Goal: Task Accomplishment & Management: Manage account settings

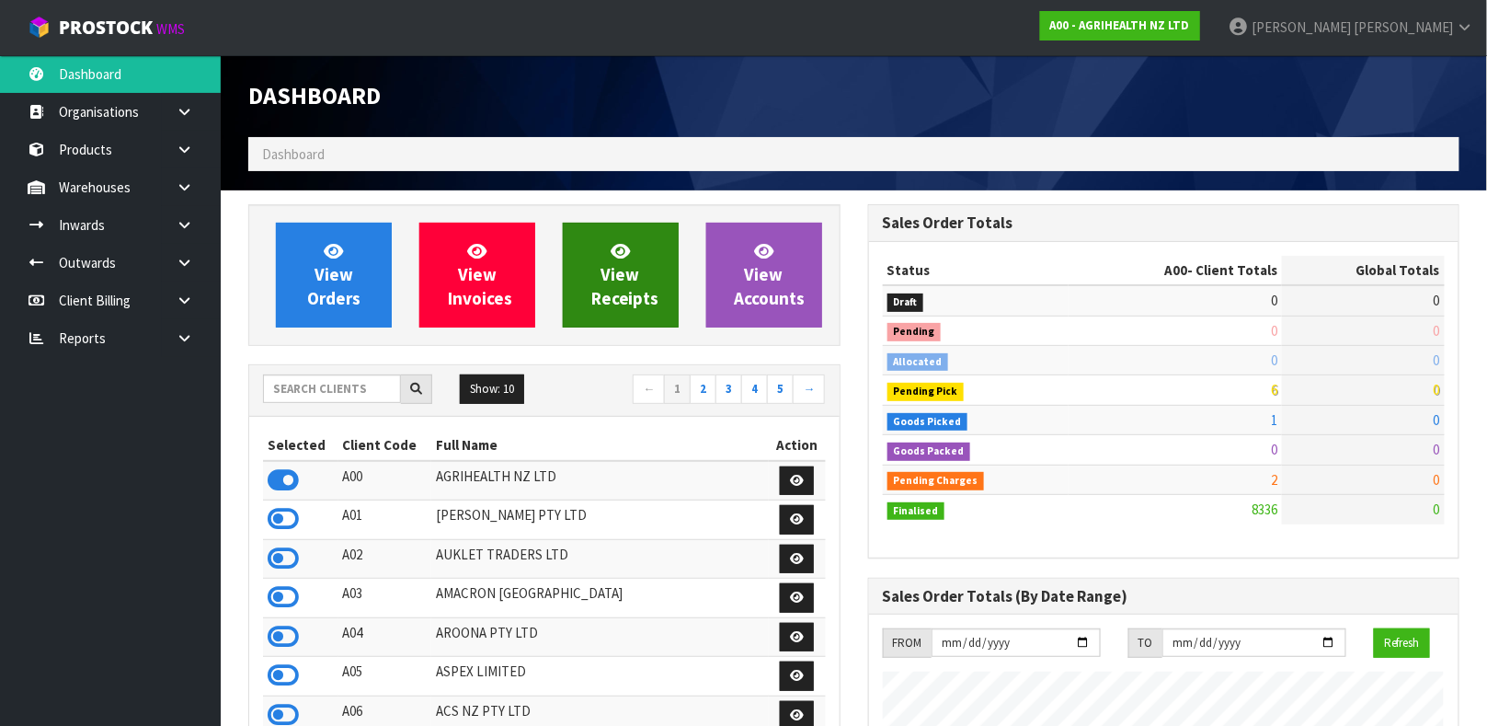
scroll to position [1395, 619]
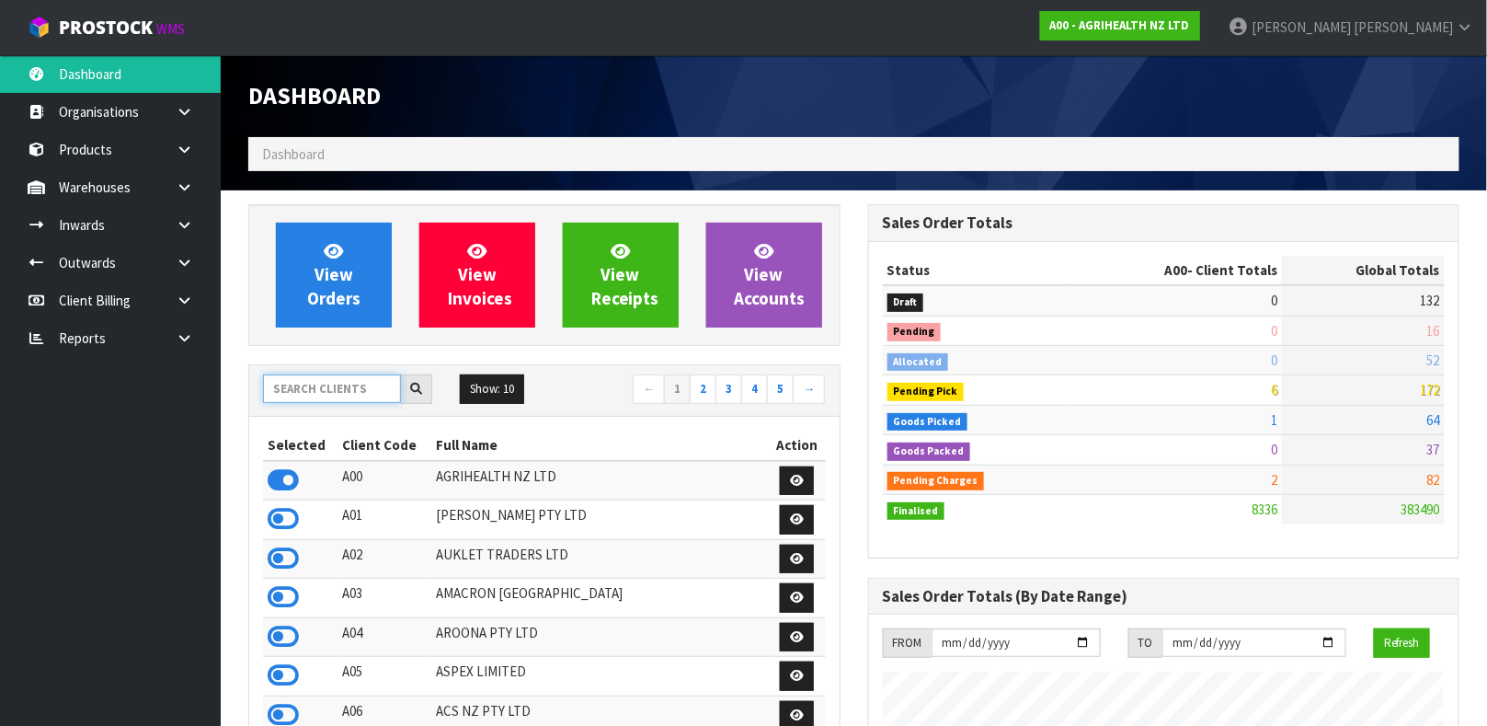
click at [358, 384] on input "text" at bounding box center [332, 388] width 138 height 29
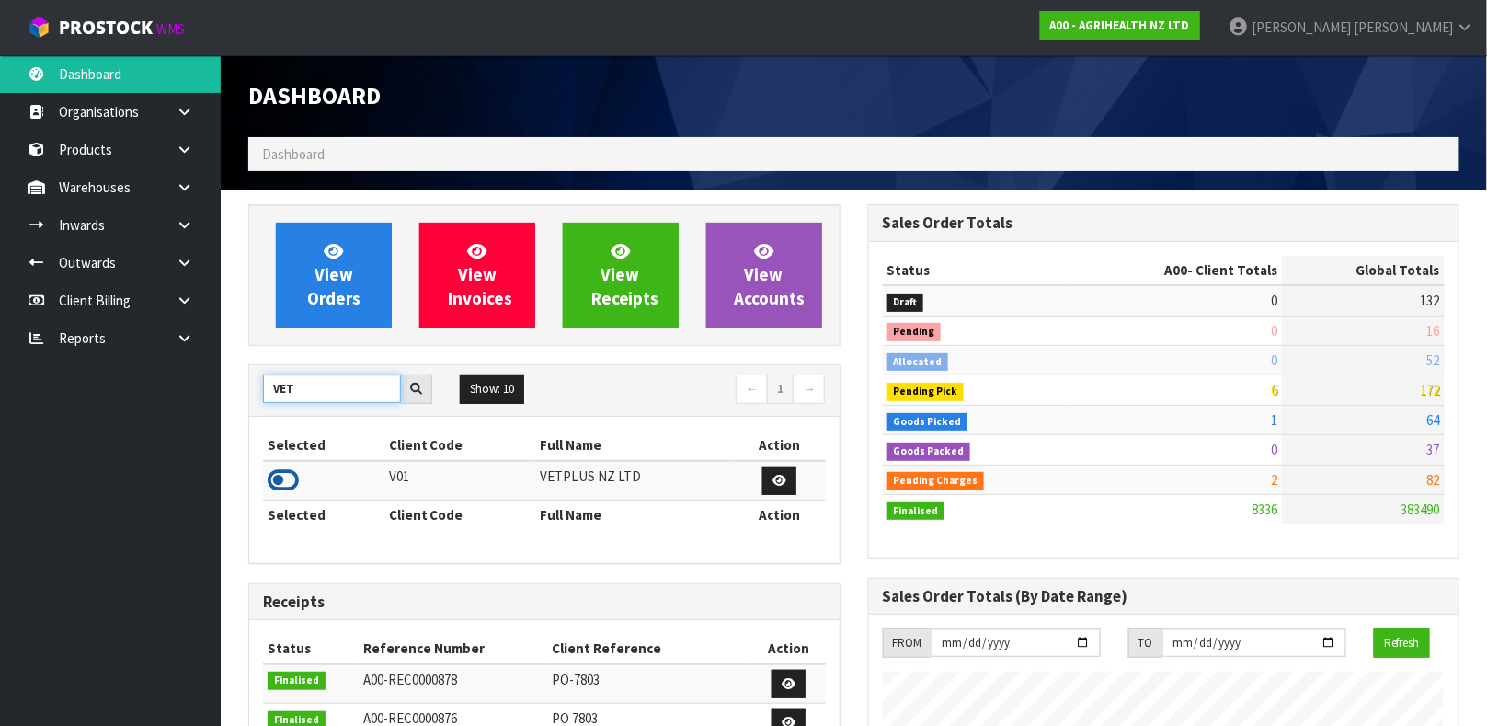
type input "VET"
click at [290, 483] on icon at bounding box center [283, 480] width 31 height 28
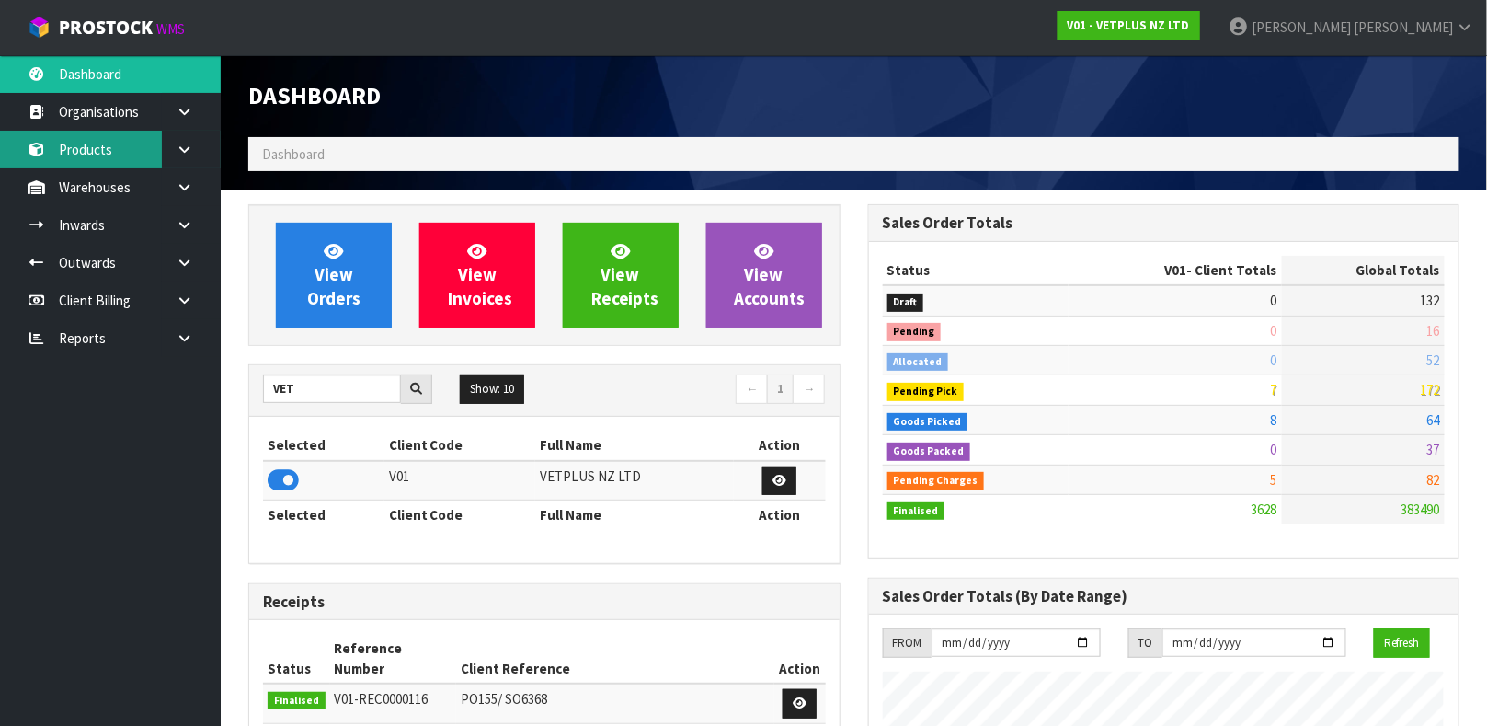
click at [123, 155] on link "Products" at bounding box center [110, 150] width 221 height 38
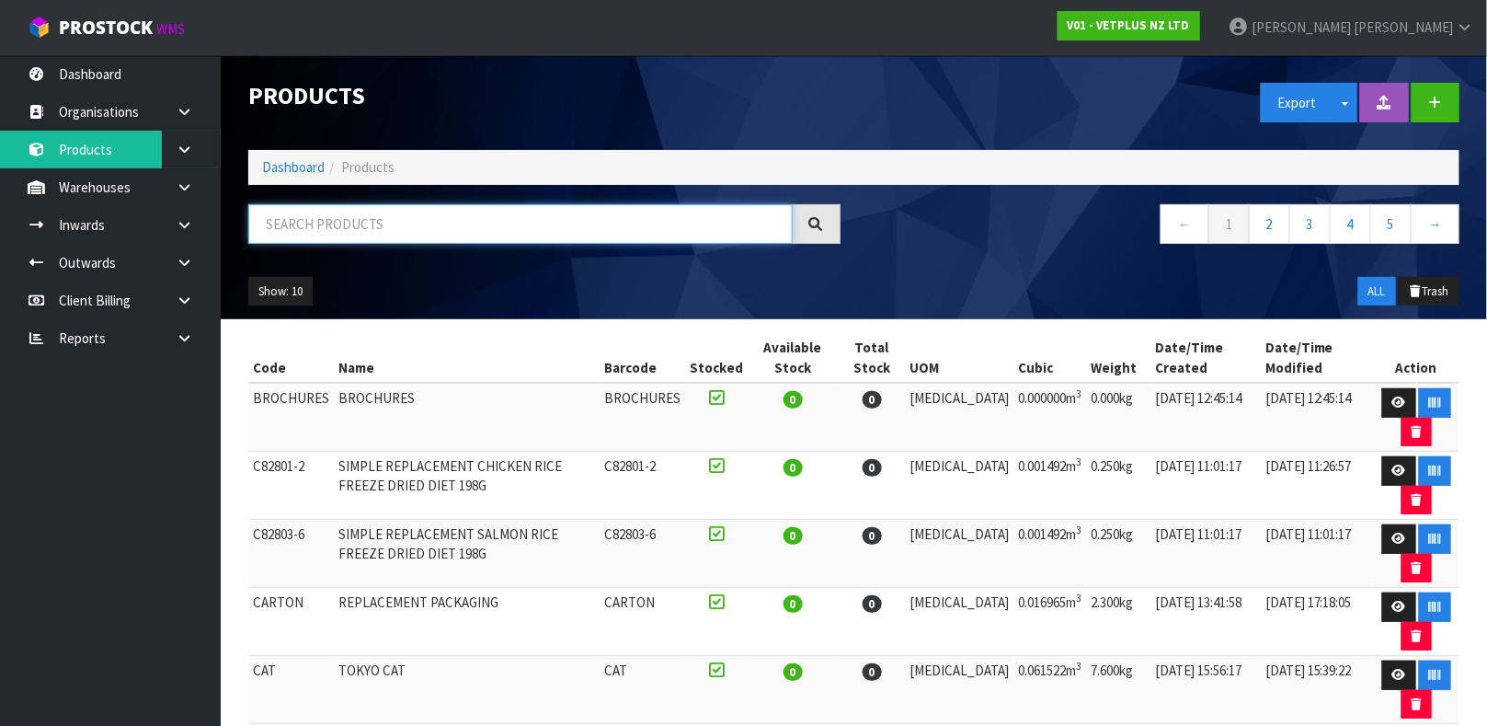
click at [380, 231] on input "text" at bounding box center [520, 224] width 544 height 40
type input "5031812522447"
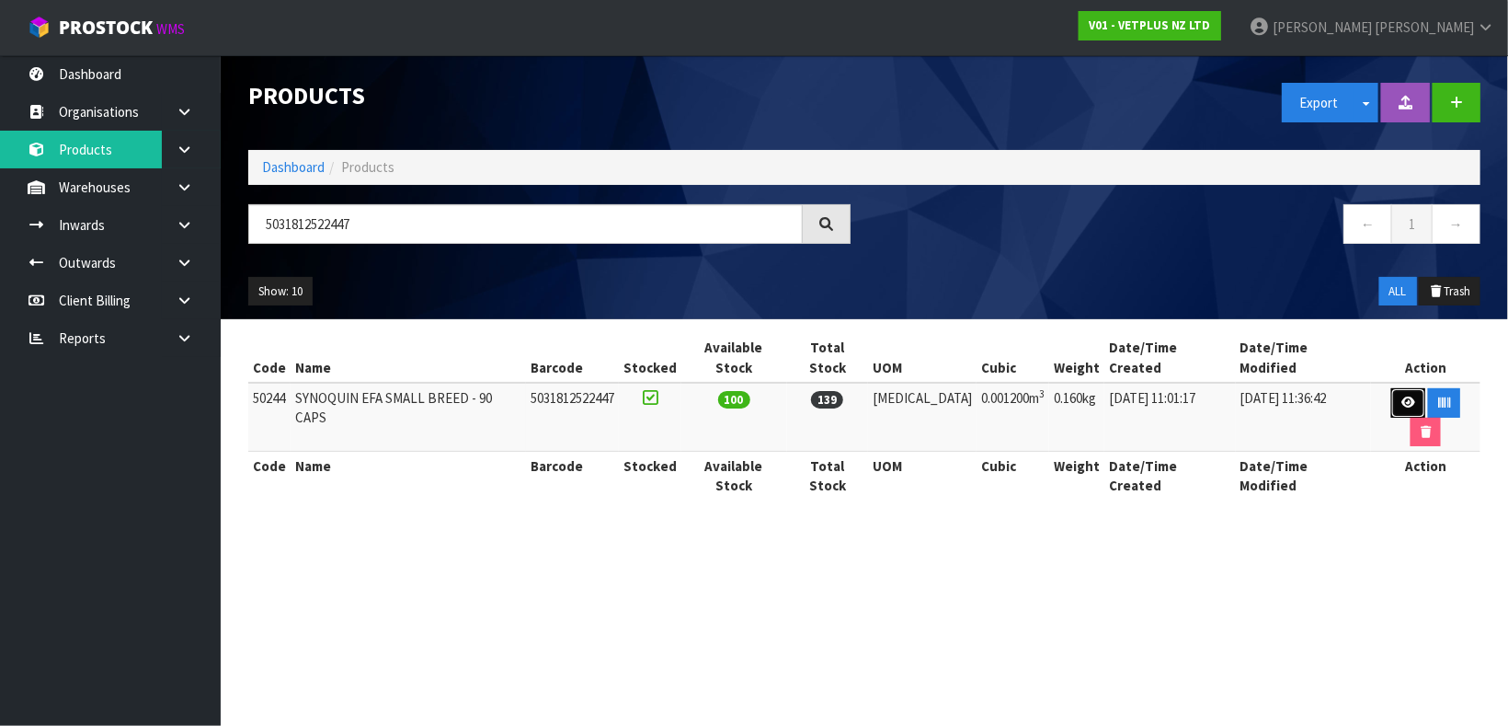
click at [1402, 396] on icon at bounding box center [1409, 402] width 14 height 12
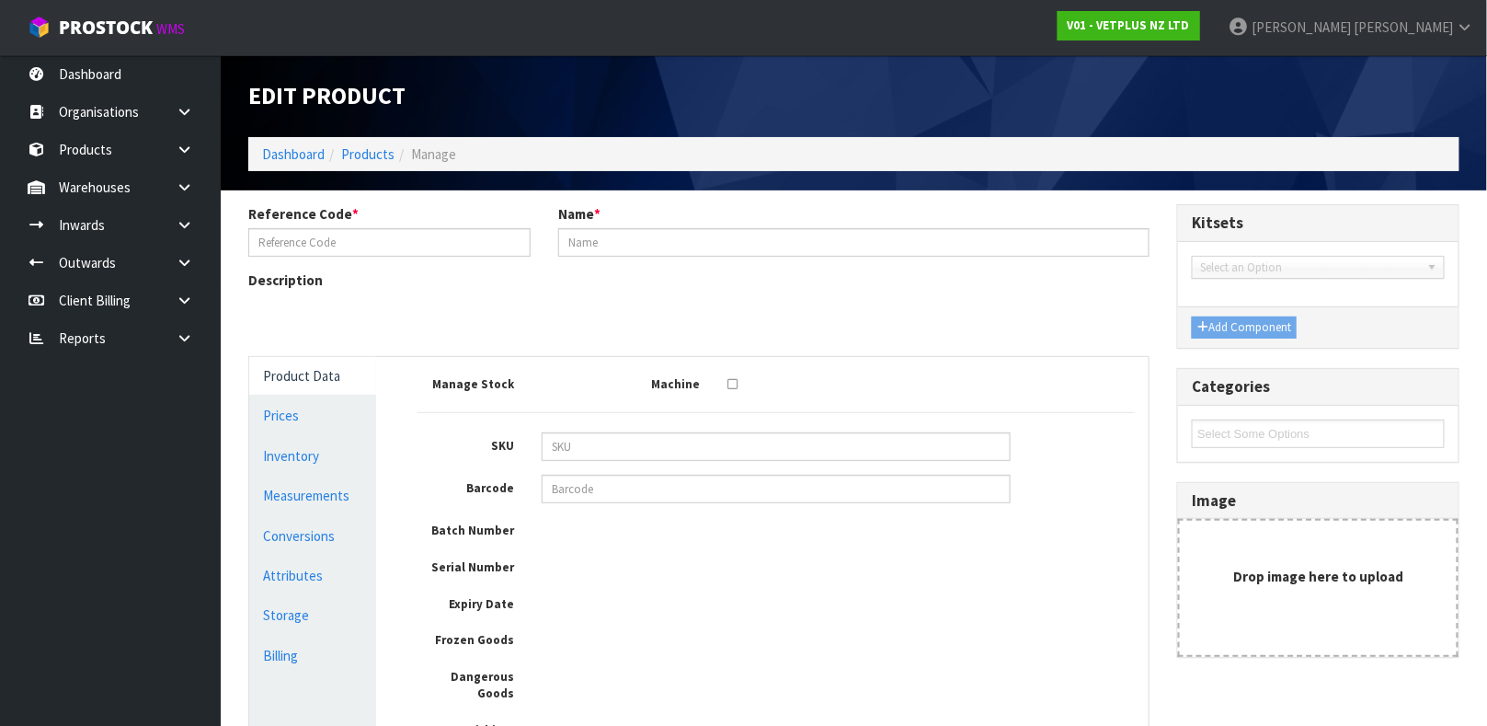
type input "50244"
type input "SYNOQUIN EFA SMALL BREED - 90 CAPS"
type input "5031812522447"
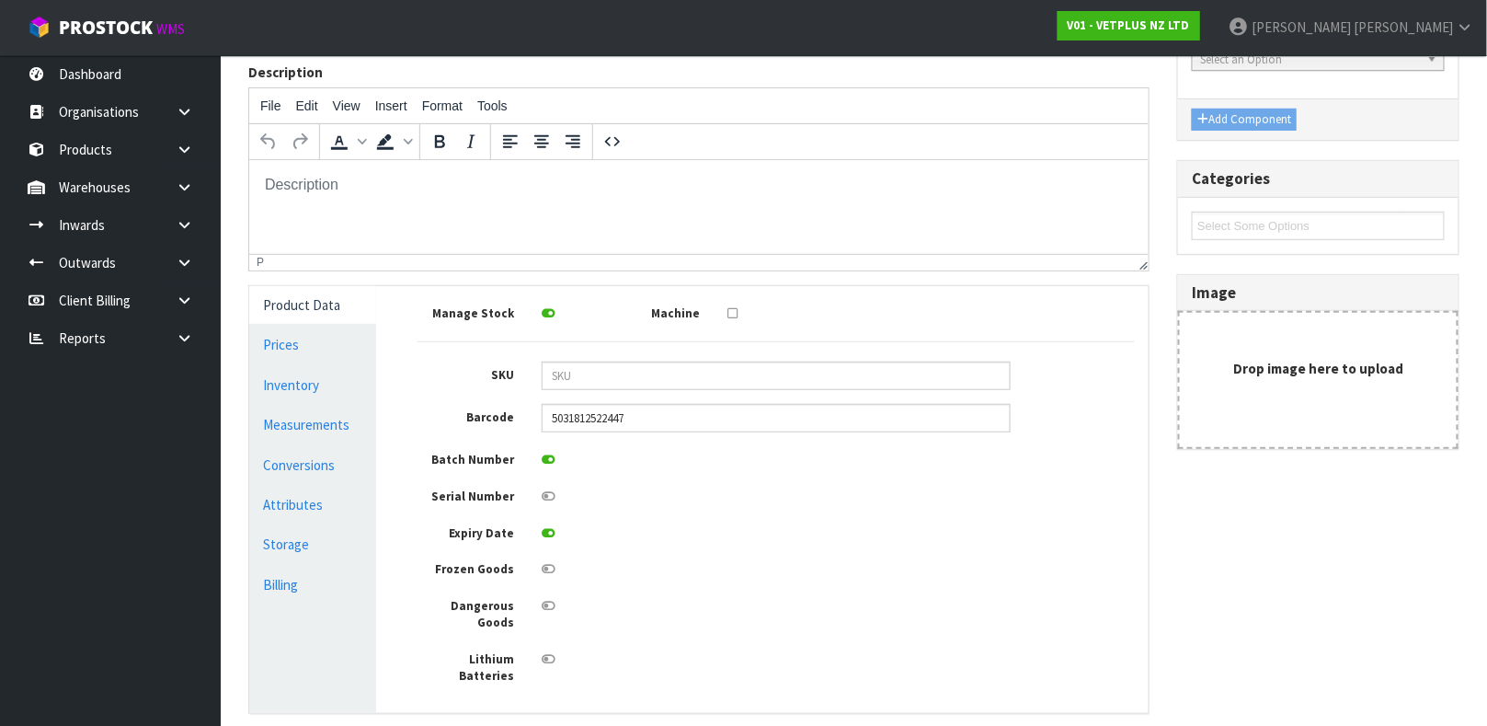
scroll to position [231, 0]
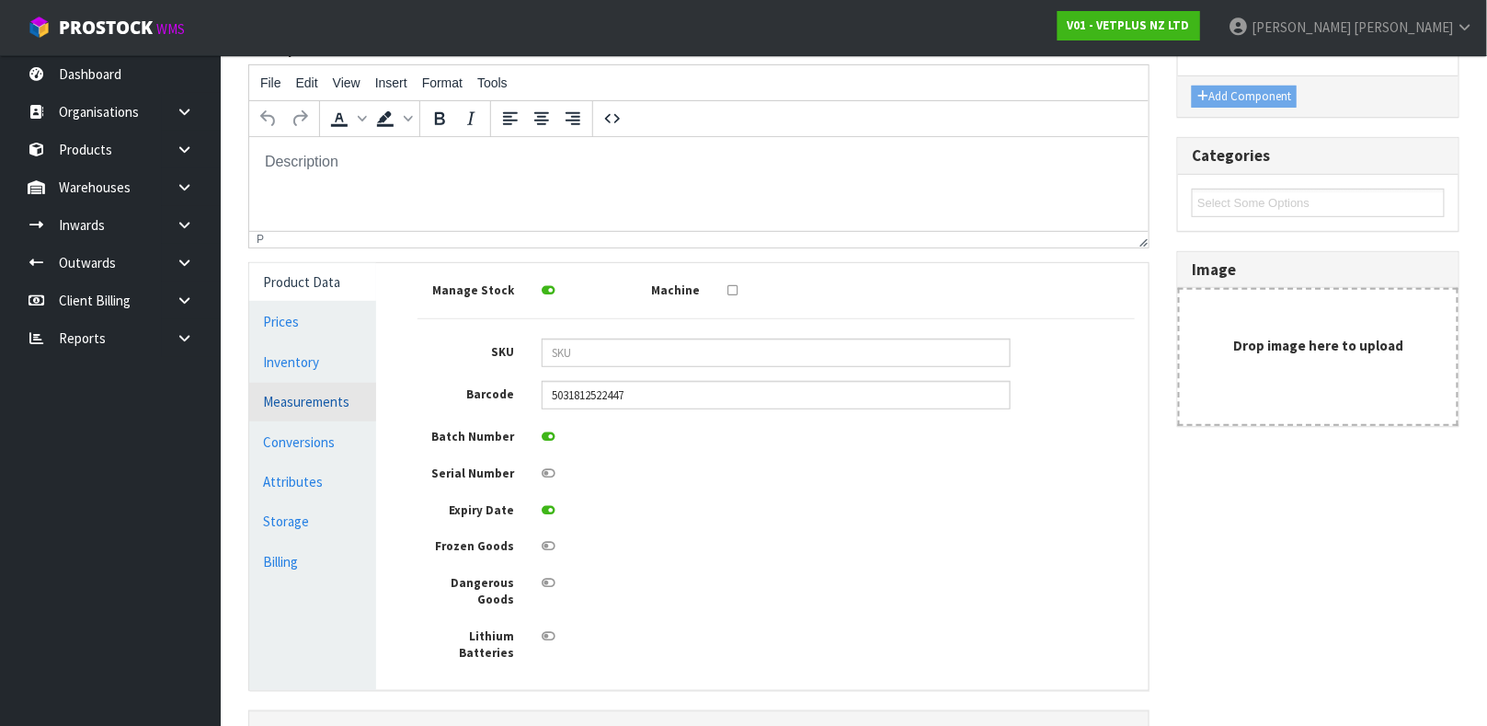
click at [330, 402] on link "Measurements" at bounding box center [312, 402] width 127 height 38
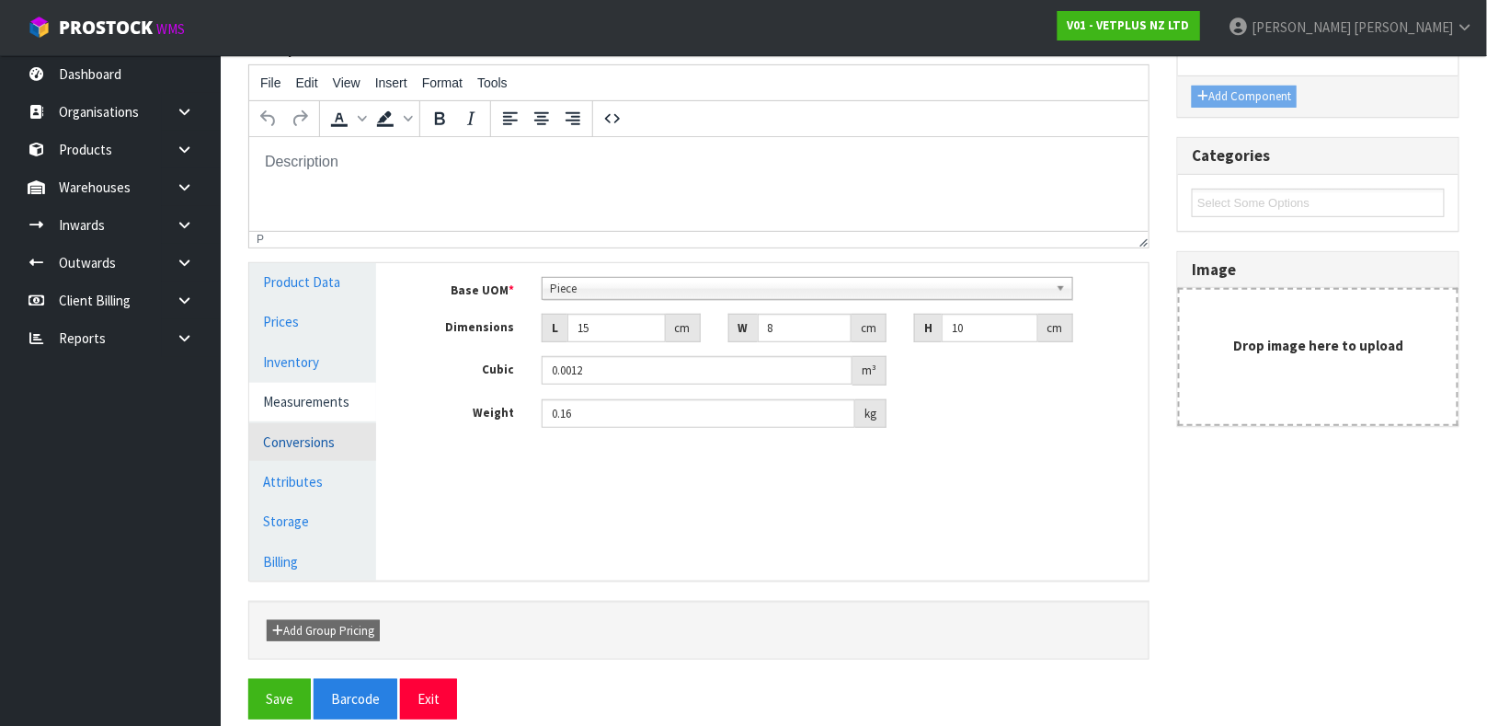
click at [318, 443] on link "Conversions" at bounding box center [312, 442] width 127 height 38
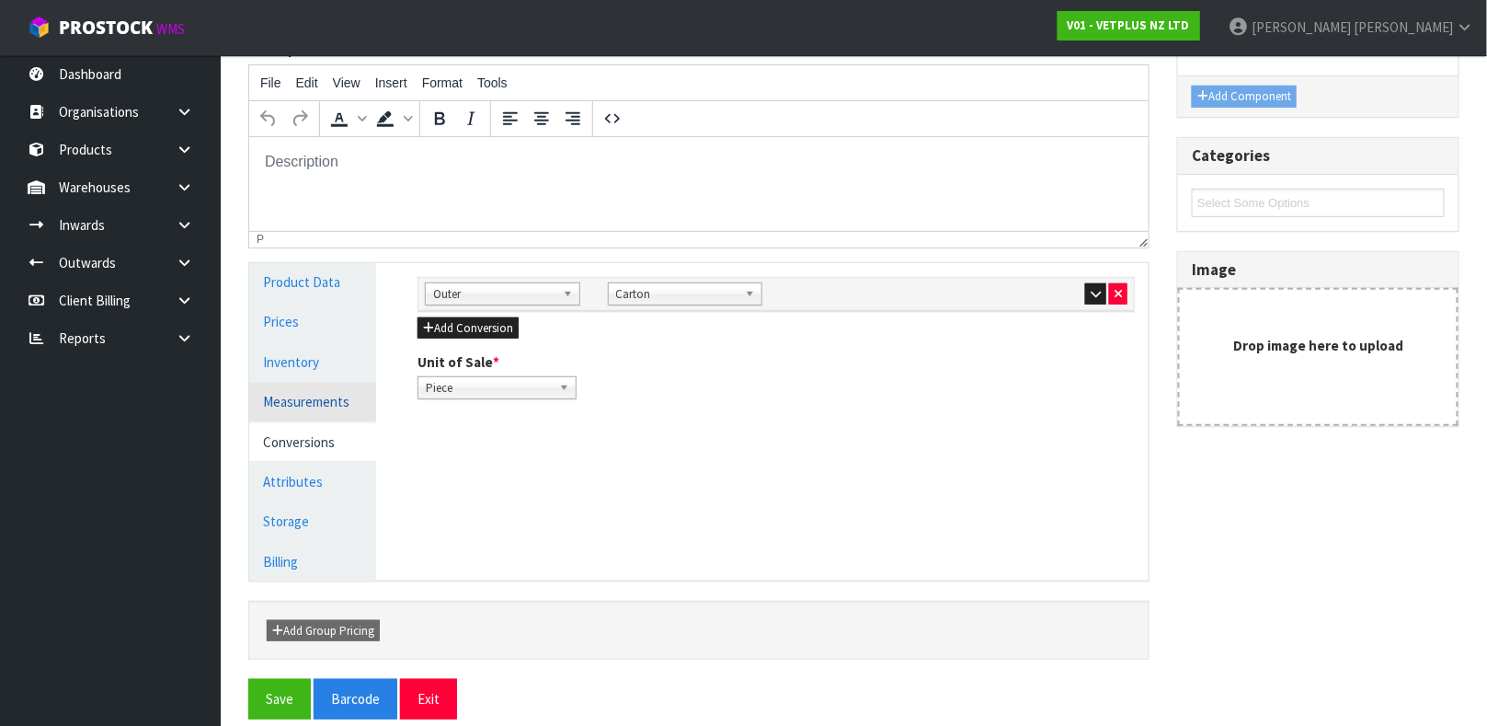
click at [314, 409] on link "Measurements" at bounding box center [312, 402] width 127 height 38
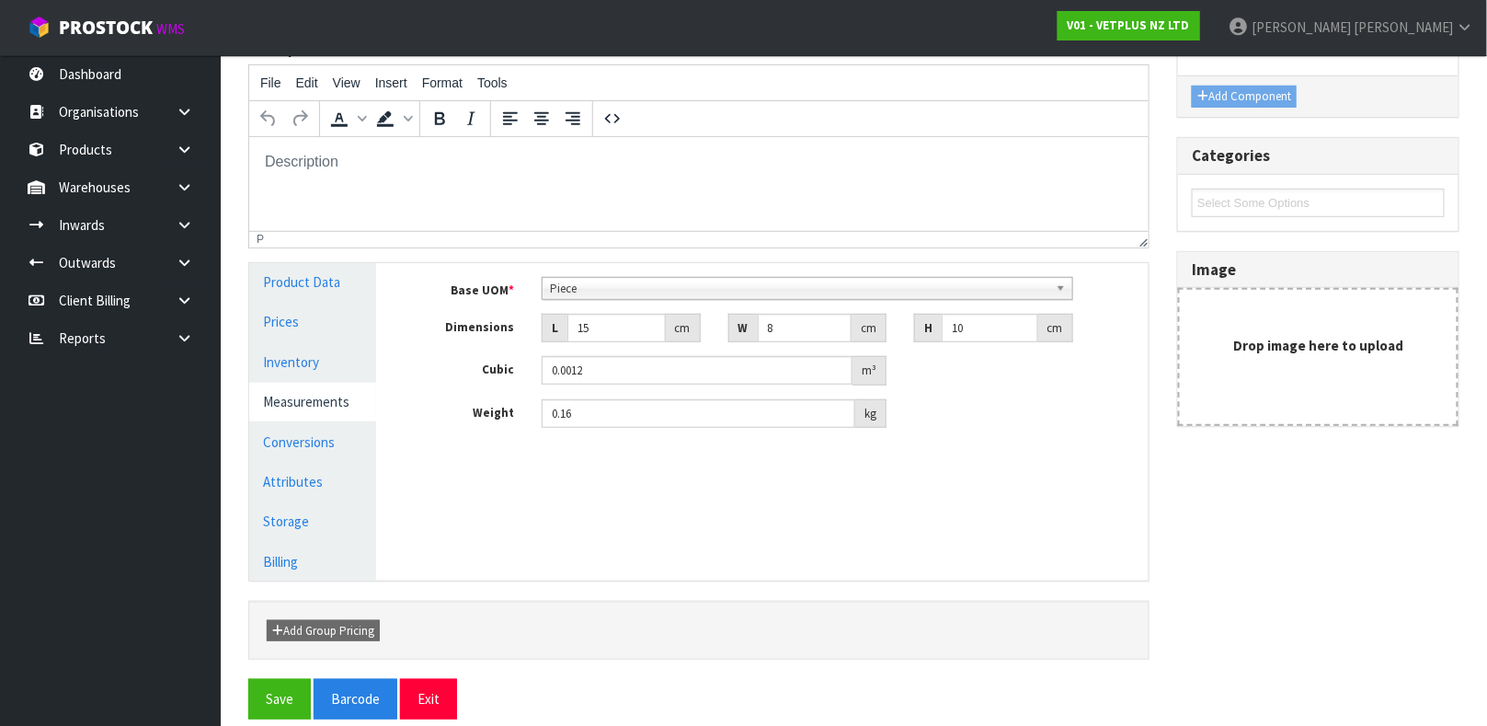
click at [1063, 289] on b at bounding box center [1064, 288] width 17 height 21
click at [303, 448] on link "Conversions" at bounding box center [312, 442] width 127 height 38
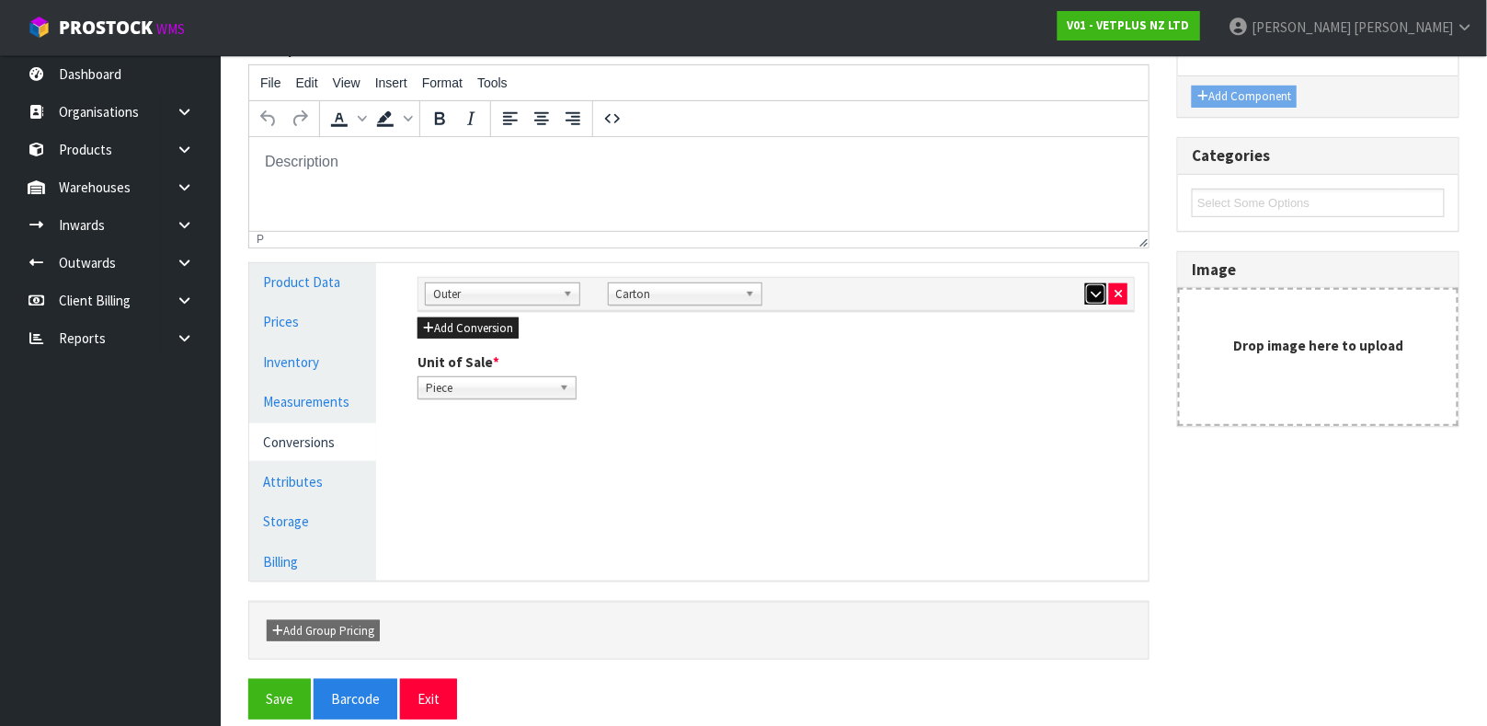
click at [1094, 294] on icon "button" at bounding box center [1096, 294] width 10 height 12
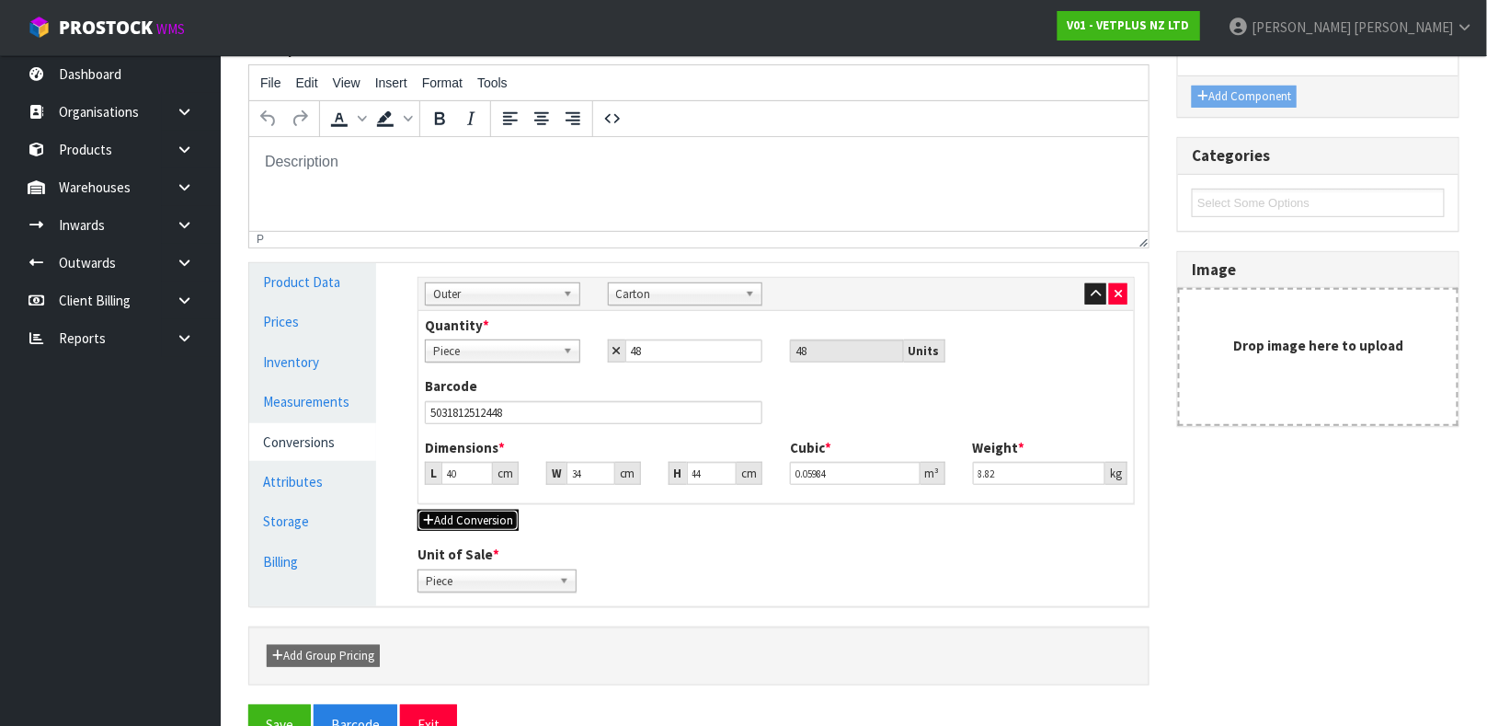
click at [459, 525] on button "Add Conversion" at bounding box center [468, 521] width 101 height 22
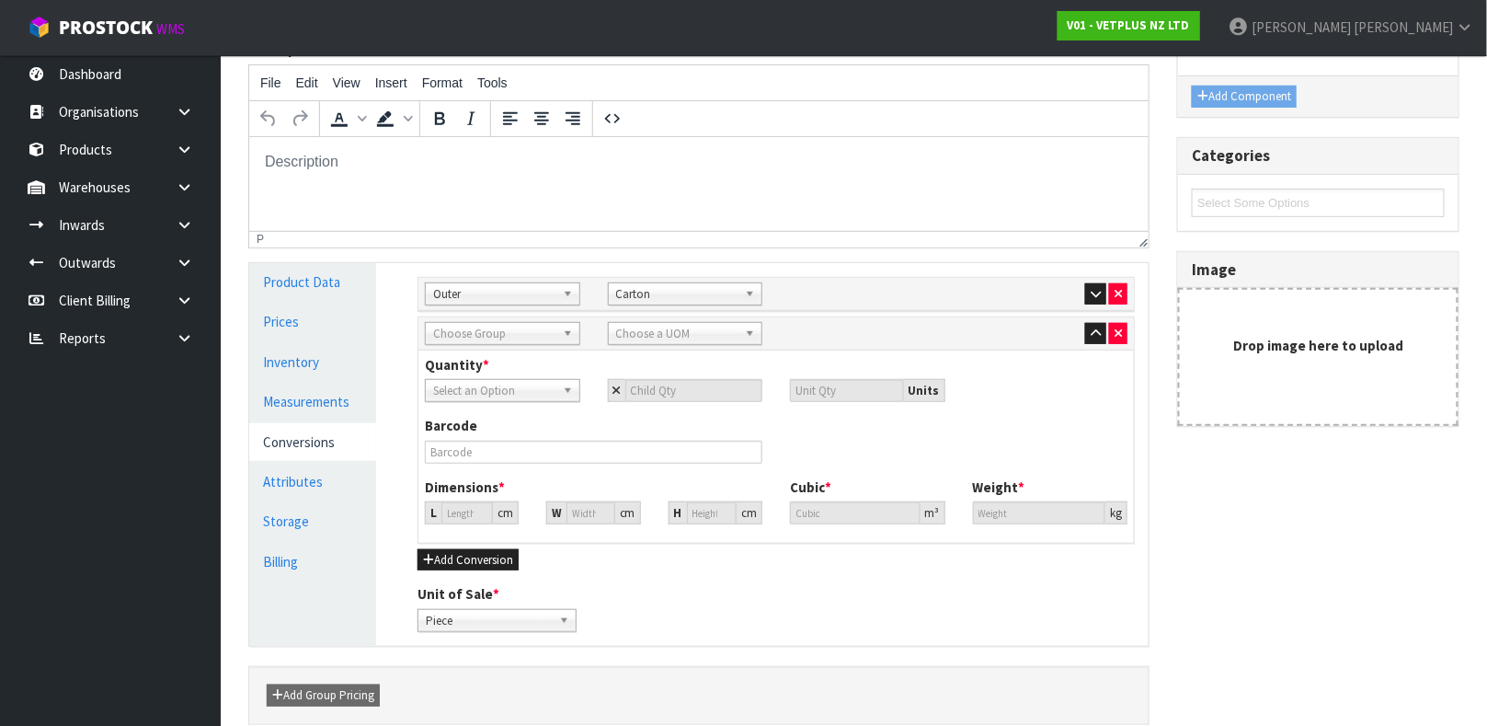
click at [534, 399] on span "Select an Option" at bounding box center [494, 391] width 122 height 22
click at [500, 443] on li "Piece" at bounding box center [503, 442] width 146 height 23
click at [570, 392] on b at bounding box center [571, 390] width 17 height 21
click at [517, 416] on input "text" at bounding box center [503, 416] width 146 height 23
click at [569, 393] on b at bounding box center [571, 390] width 17 height 21
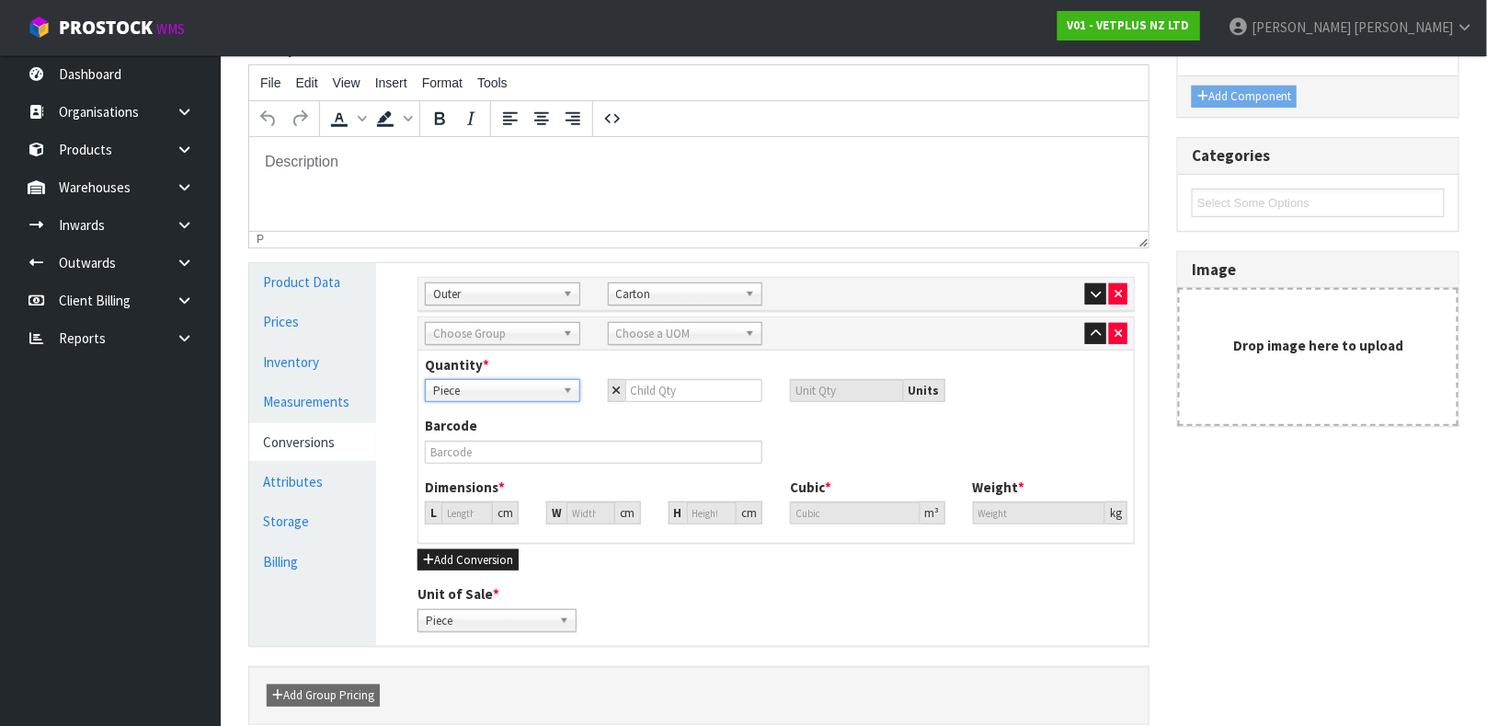
type input "I"
click at [565, 331] on b at bounding box center [571, 333] width 17 height 21
click at [521, 399] on li "Inner" at bounding box center [503, 408] width 146 height 23
click at [682, 336] on span "Choose a UOM" at bounding box center [677, 334] width 122 height 22
type input "S"
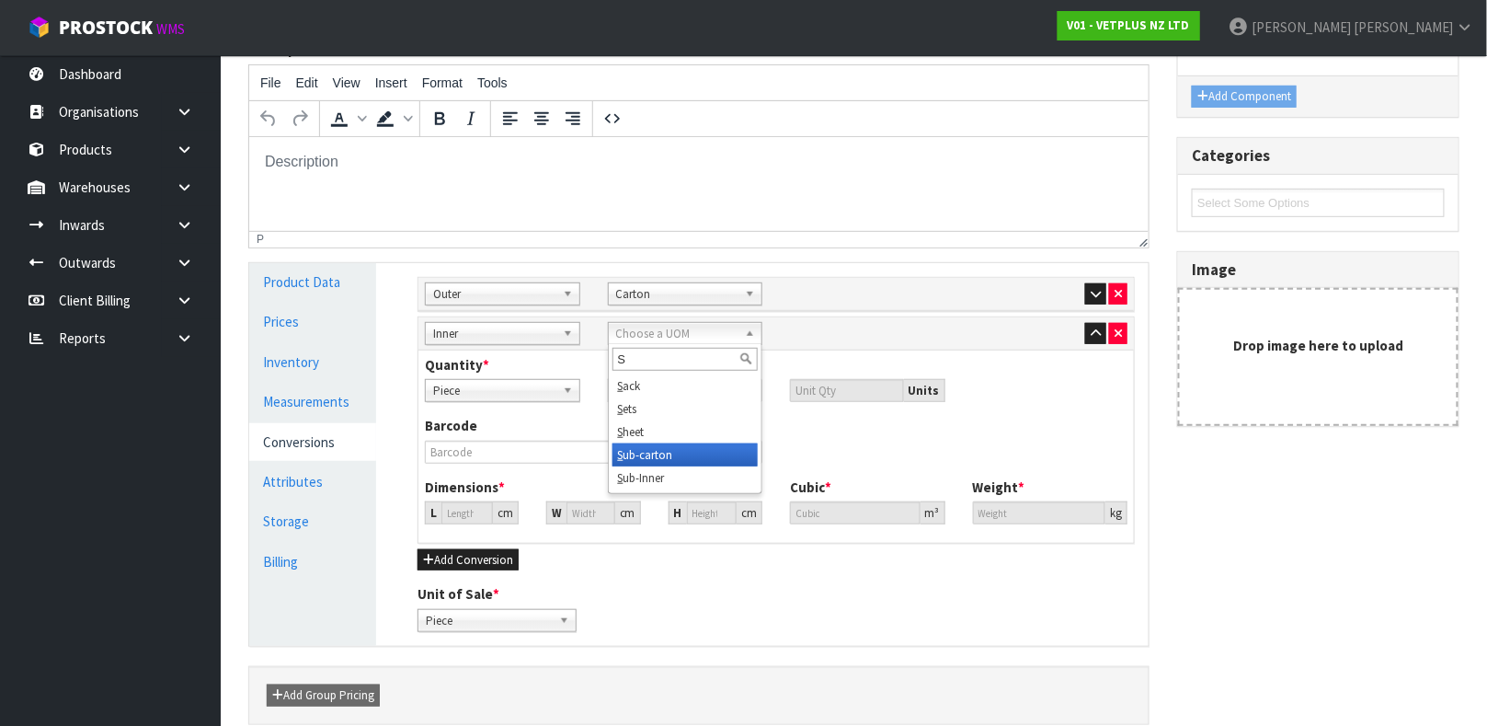
click at [671, 457] on li "S ub-carton" at bounding box center [686, 454] width 146 height 23
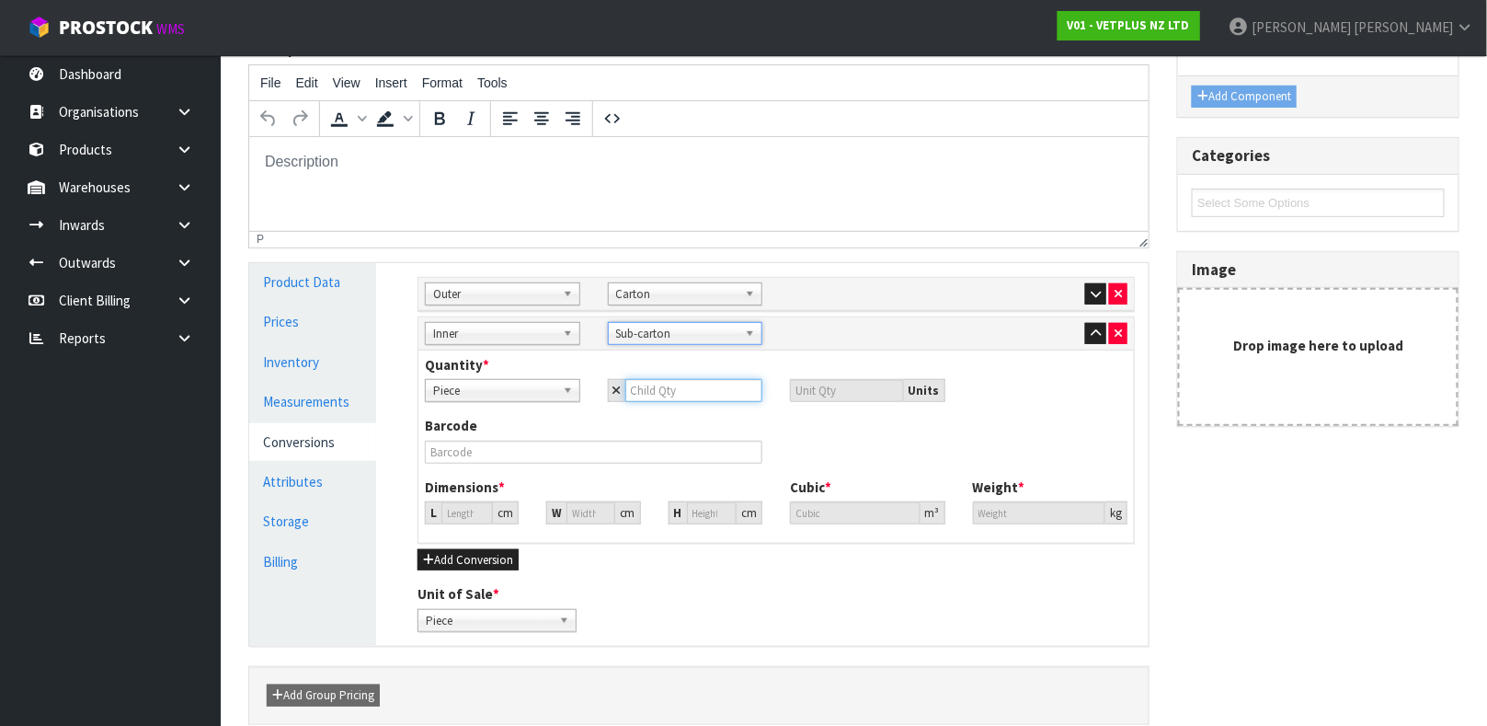
click at [682, 396] on input "number" at bounding box center [694, 390] width 138 height 23
click at [1094, 299] on button "button" at bounding box center [1095, 294] width 21 height 22
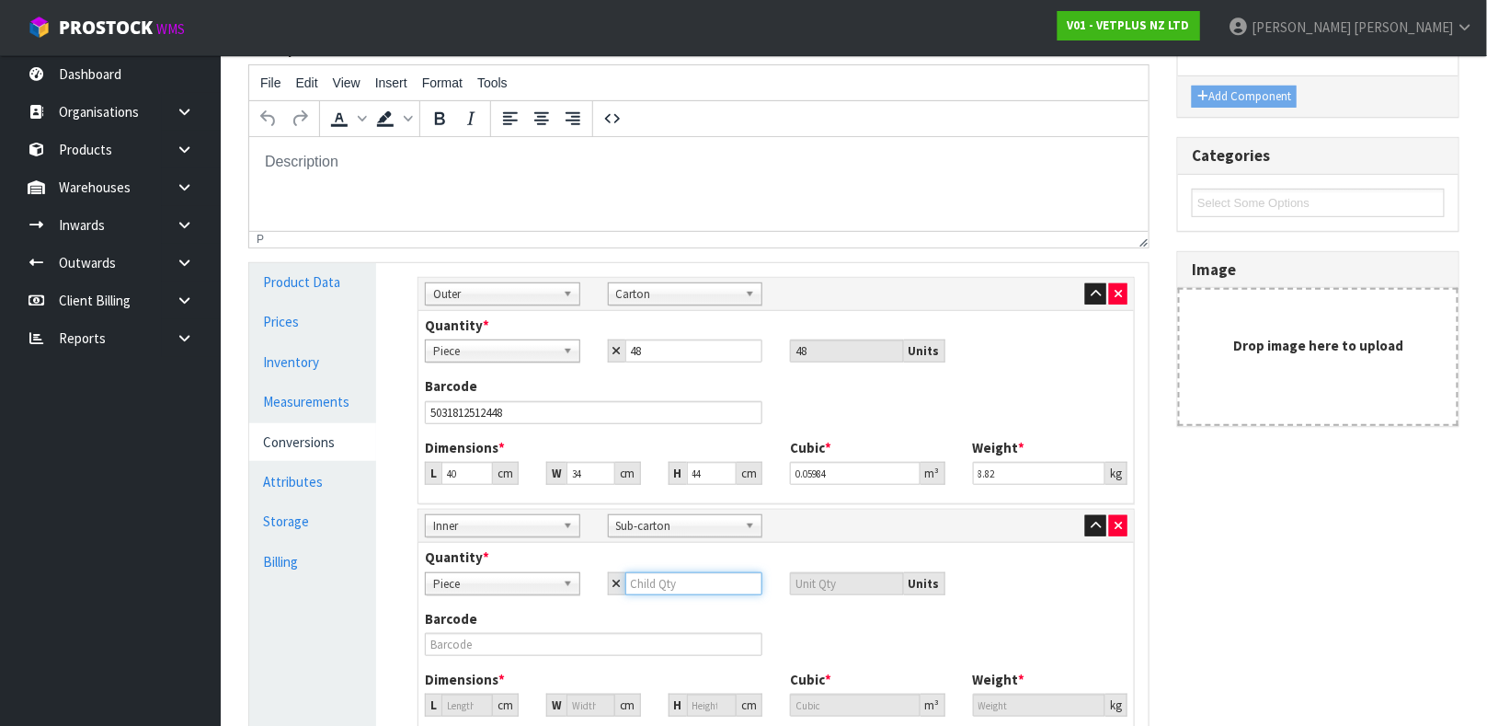
click at [671, 588] on input "number" at bounding box center [694, 583] width 138 height 23
type input "4"
type input "48"
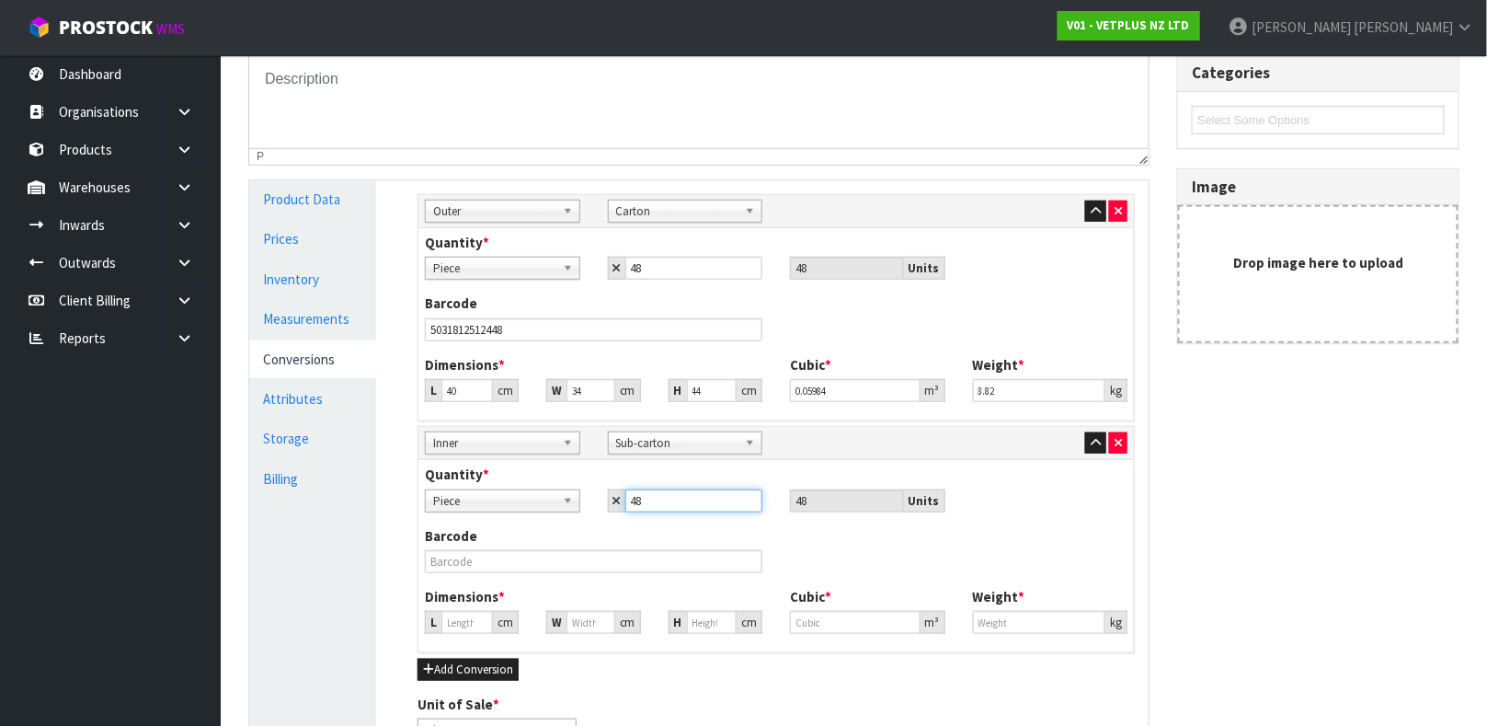
scroll to position [327, 0]
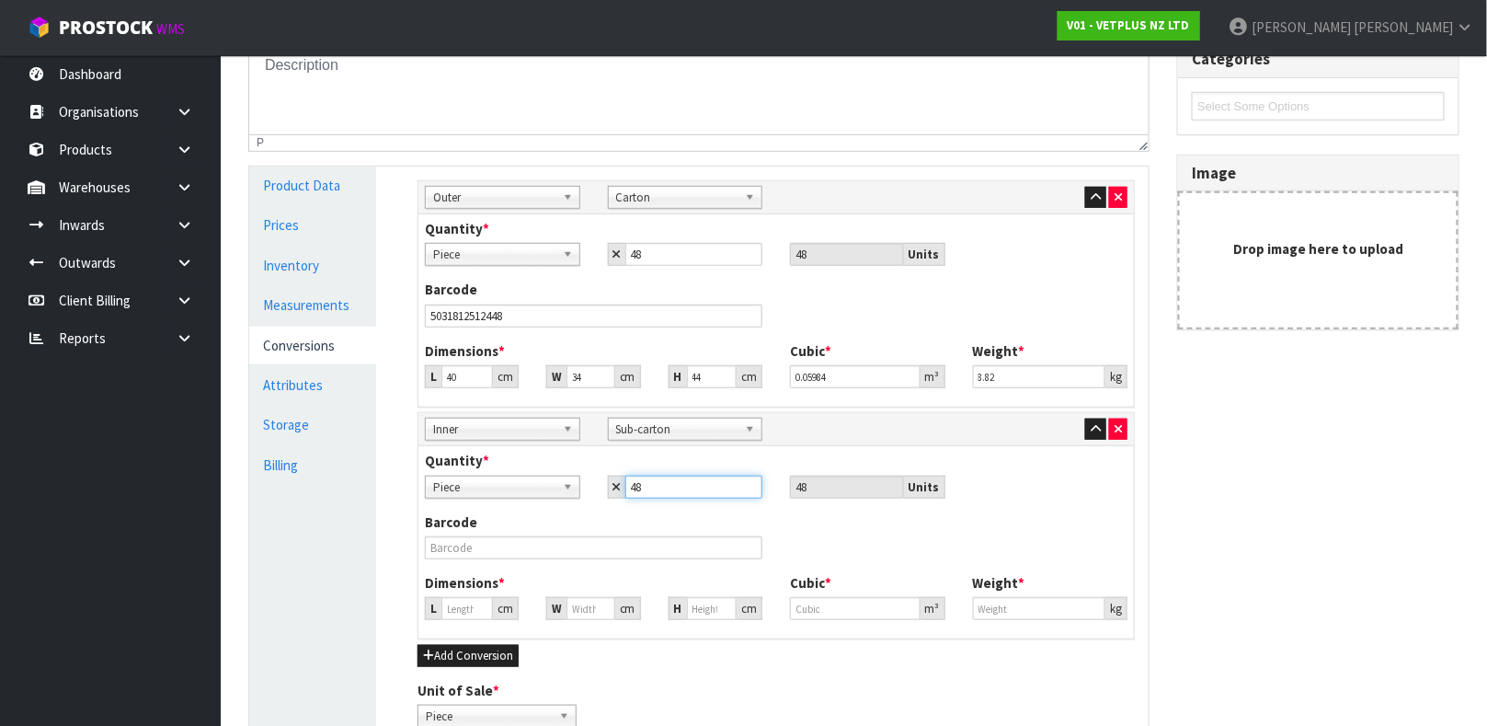
type input "48"
type input "38.62"
type input "0.0576"
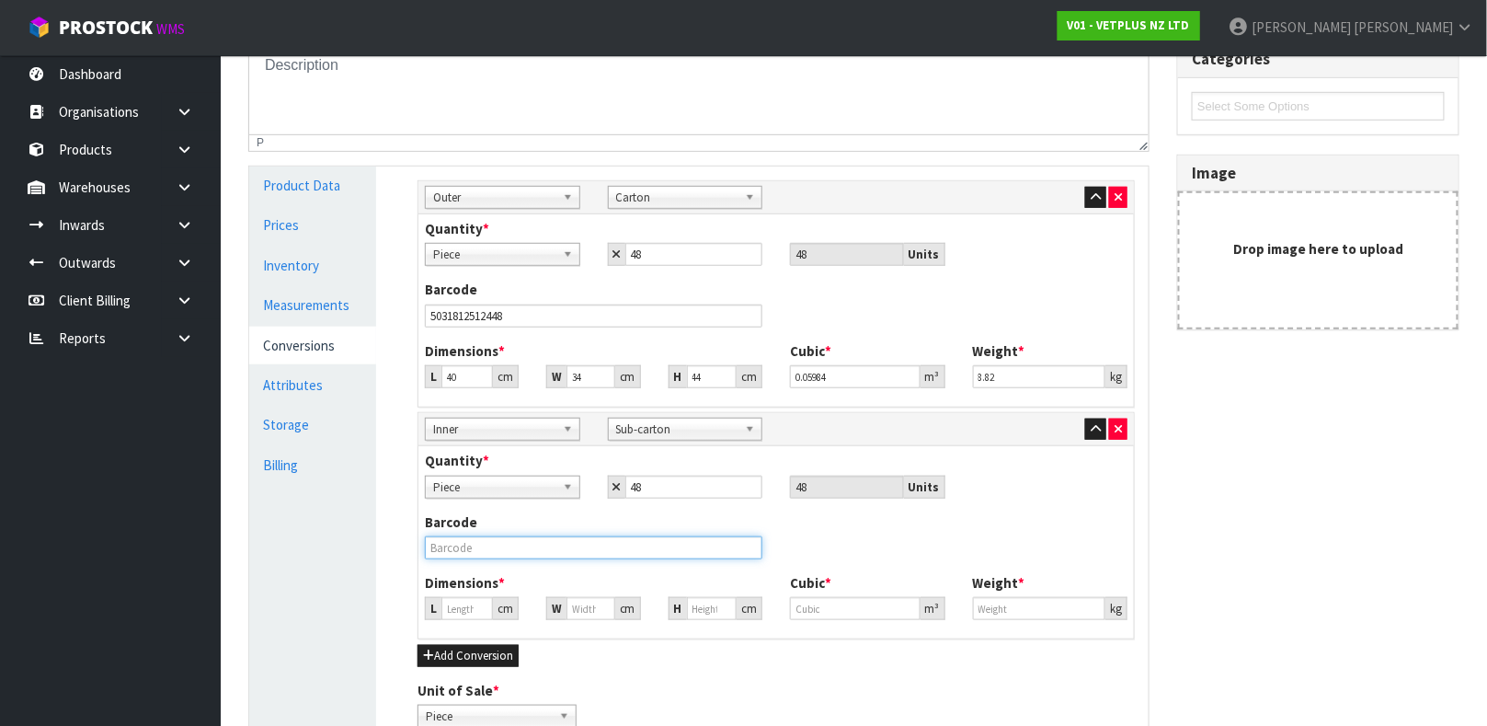
type input "7.68"
click at [457, 549] on input "text" at bounding box center [594, 547] width 338 height 23
type input "5031812522447"
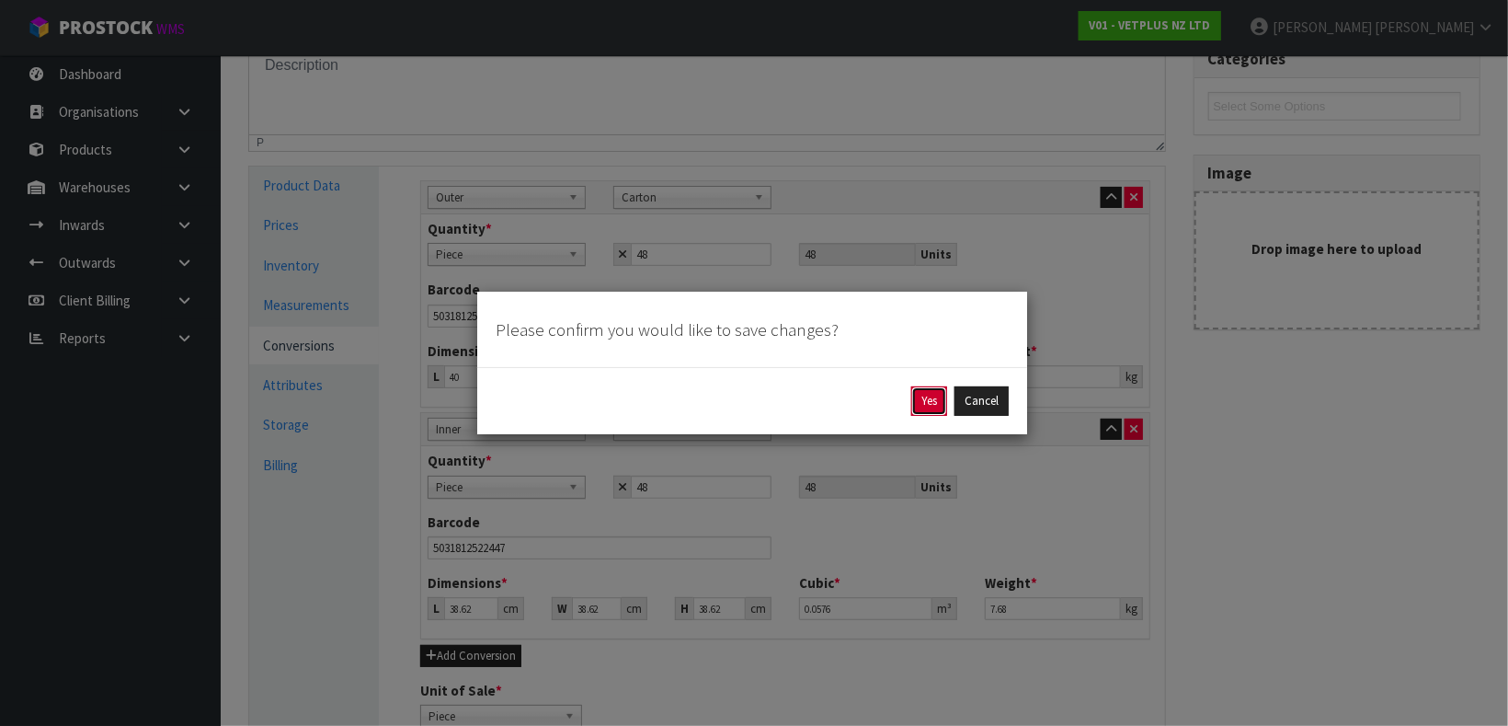
click at [924, 409] on button "Yes" at bounding box center [929, 400] width 36 height 29
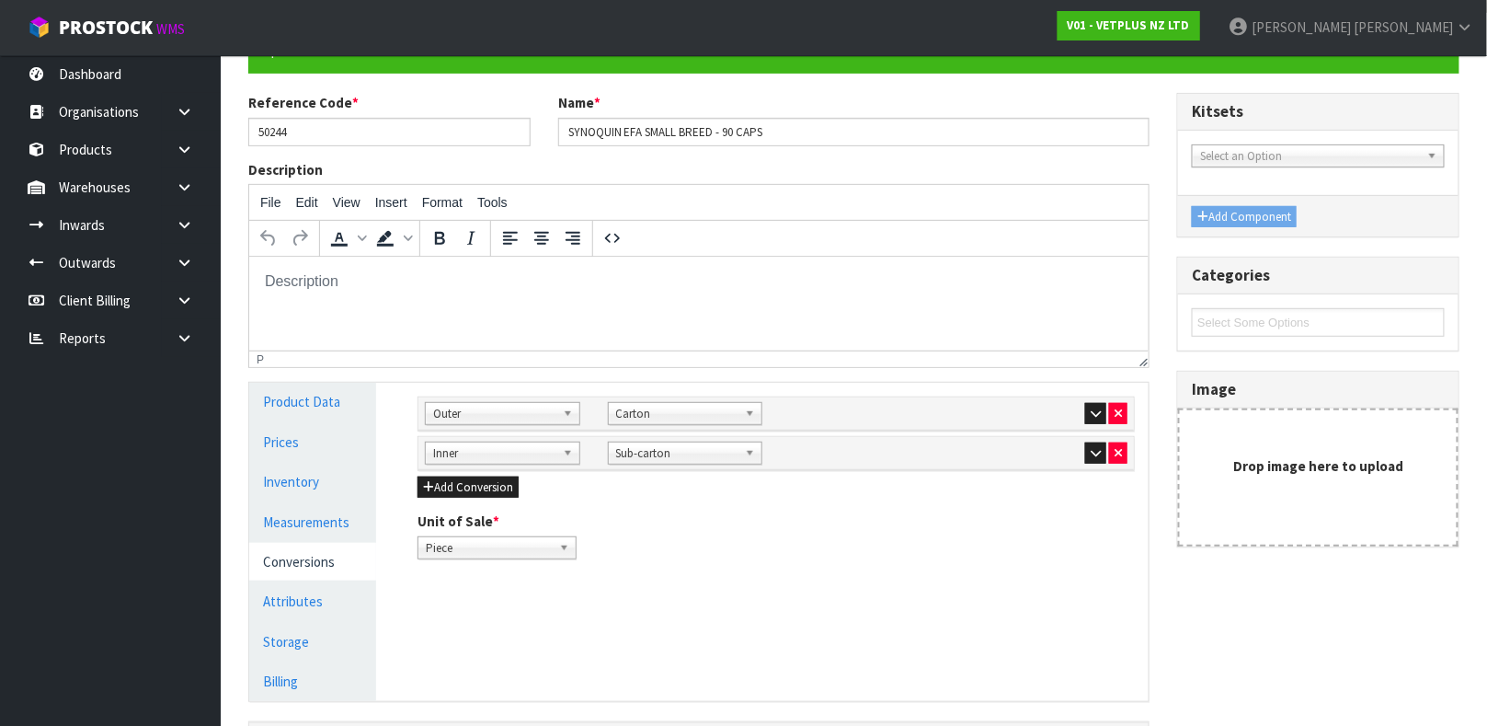
scroll to position [189, 0]
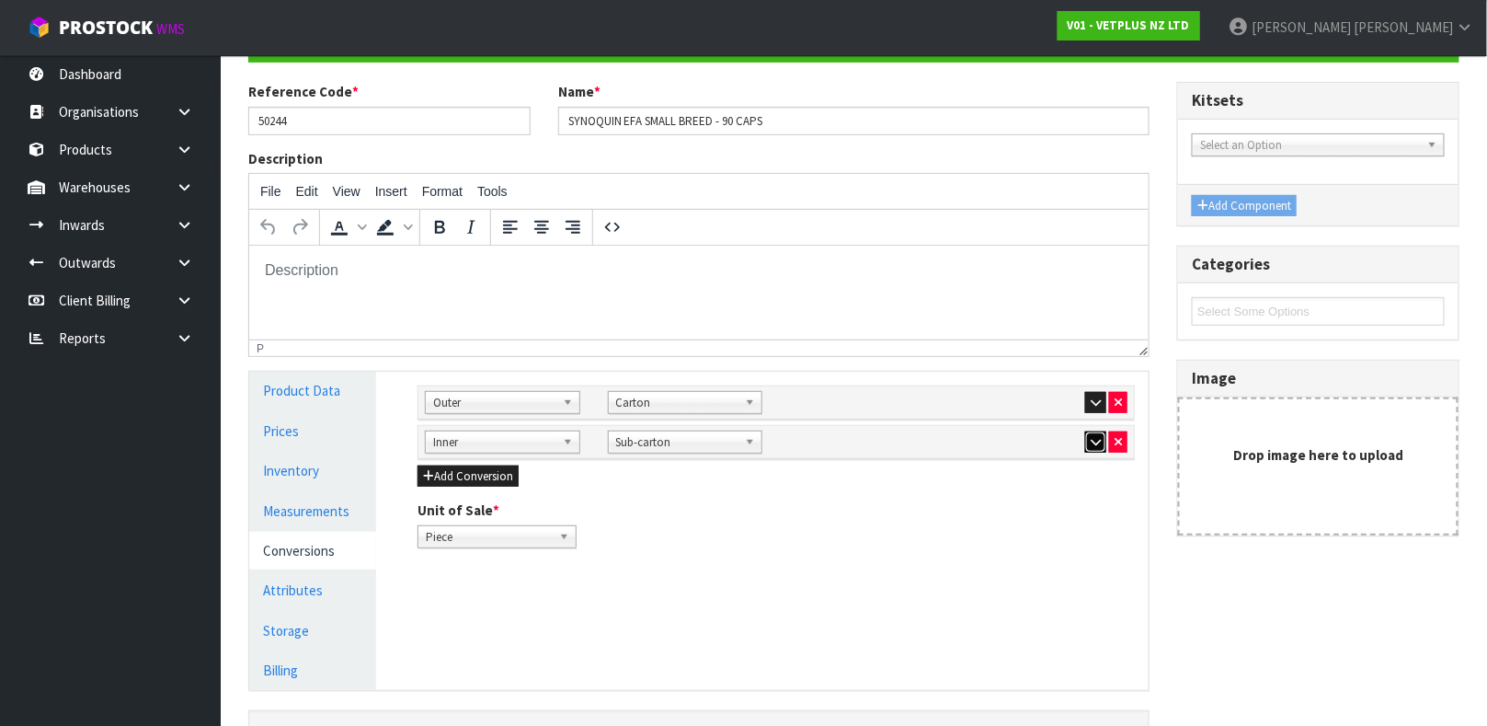
click at [1091, 447] on icon "button" at bounding box center [1096, 442] width 10 height 12
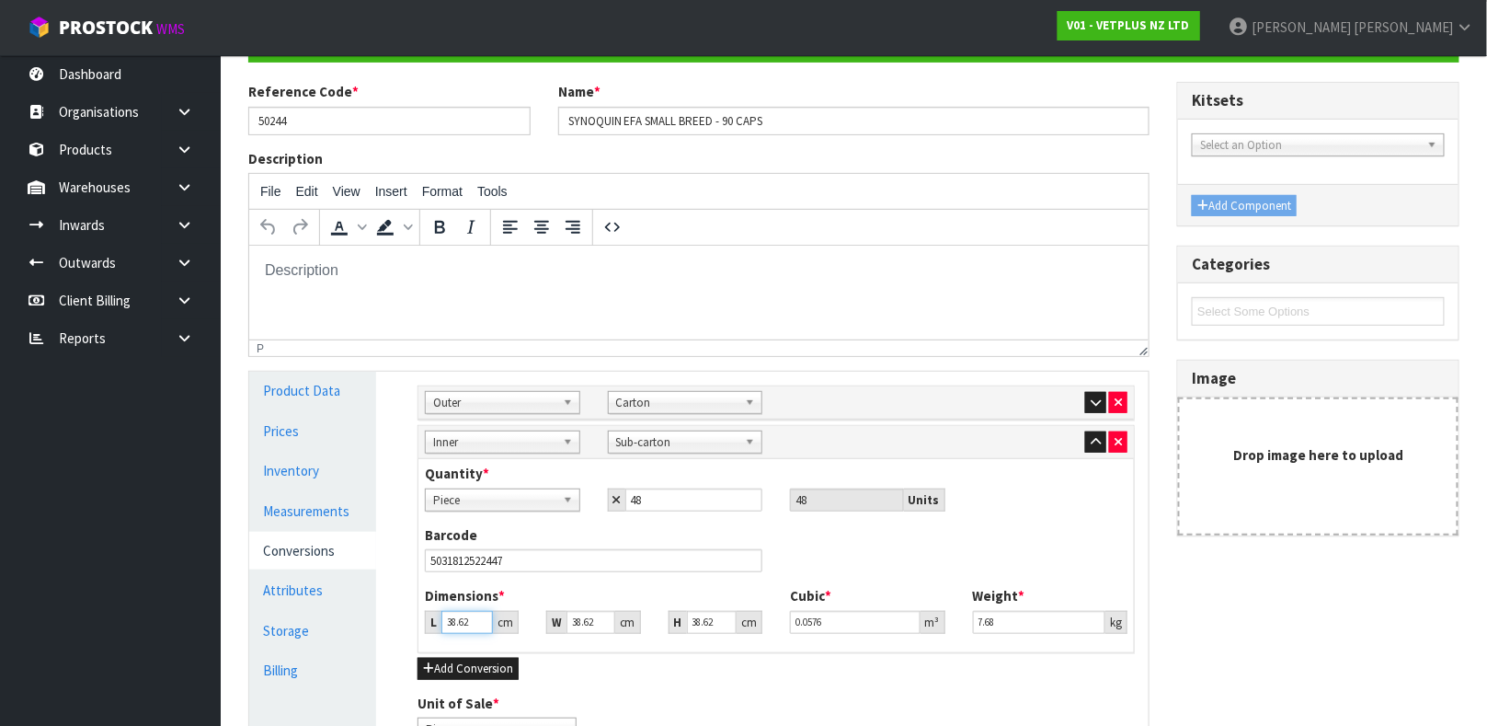
click at [457, 628] on input "38.62" at bounding box center [467, 622] width 52 height 23
type input "1"
type input "0.001492"
type input "15"
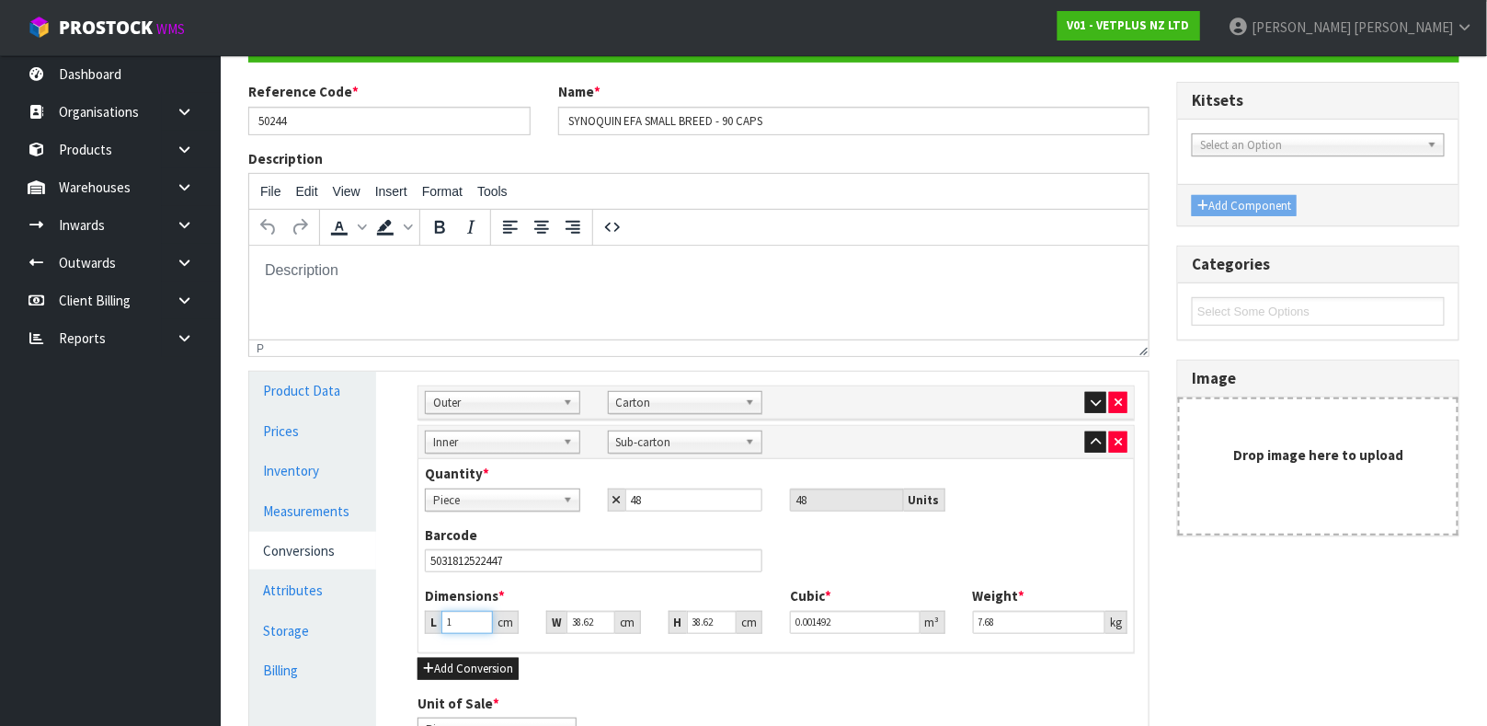
type input "0.022373"
type input "15"
type input "8"
type input "0.004634"
type input "8"
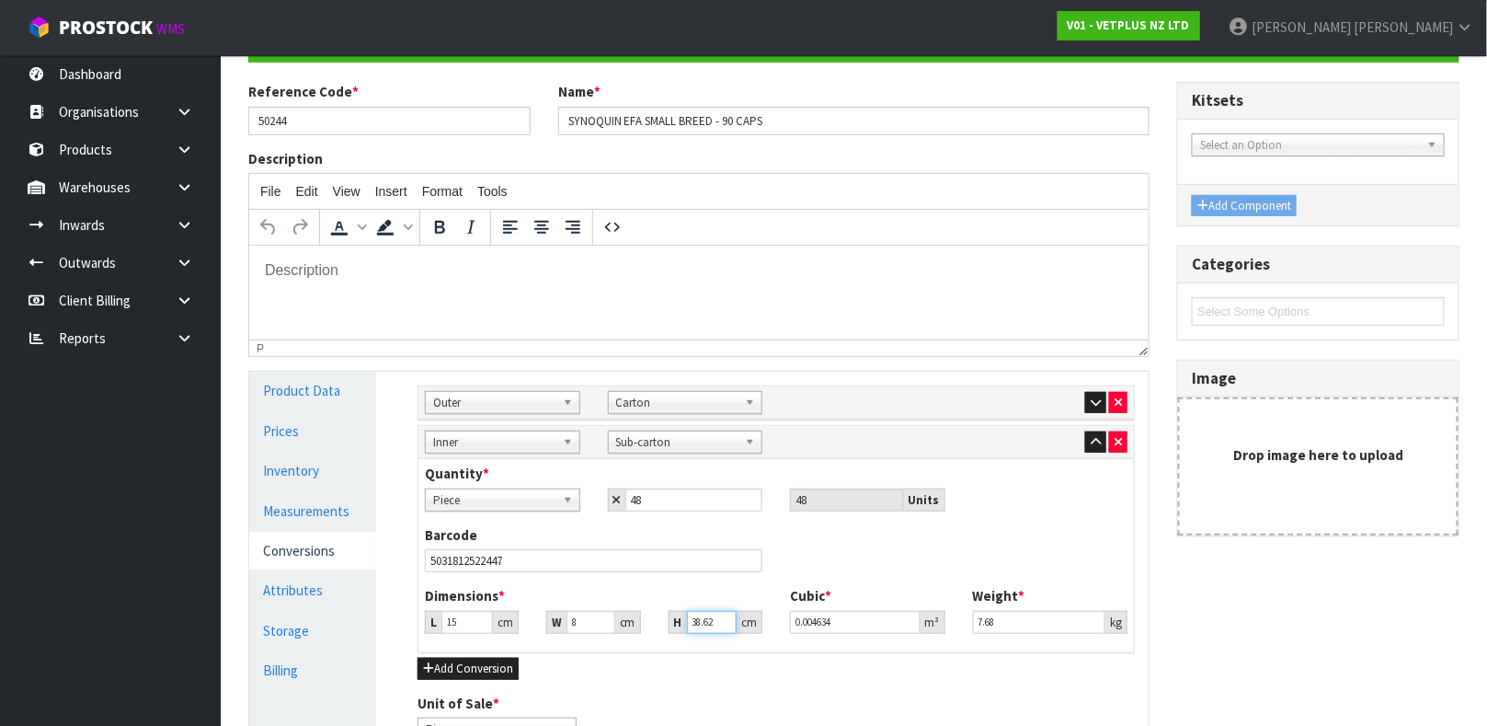
type input "1"
type input "0.00012"
type input "10"
type input "0.0012"
type input "10"
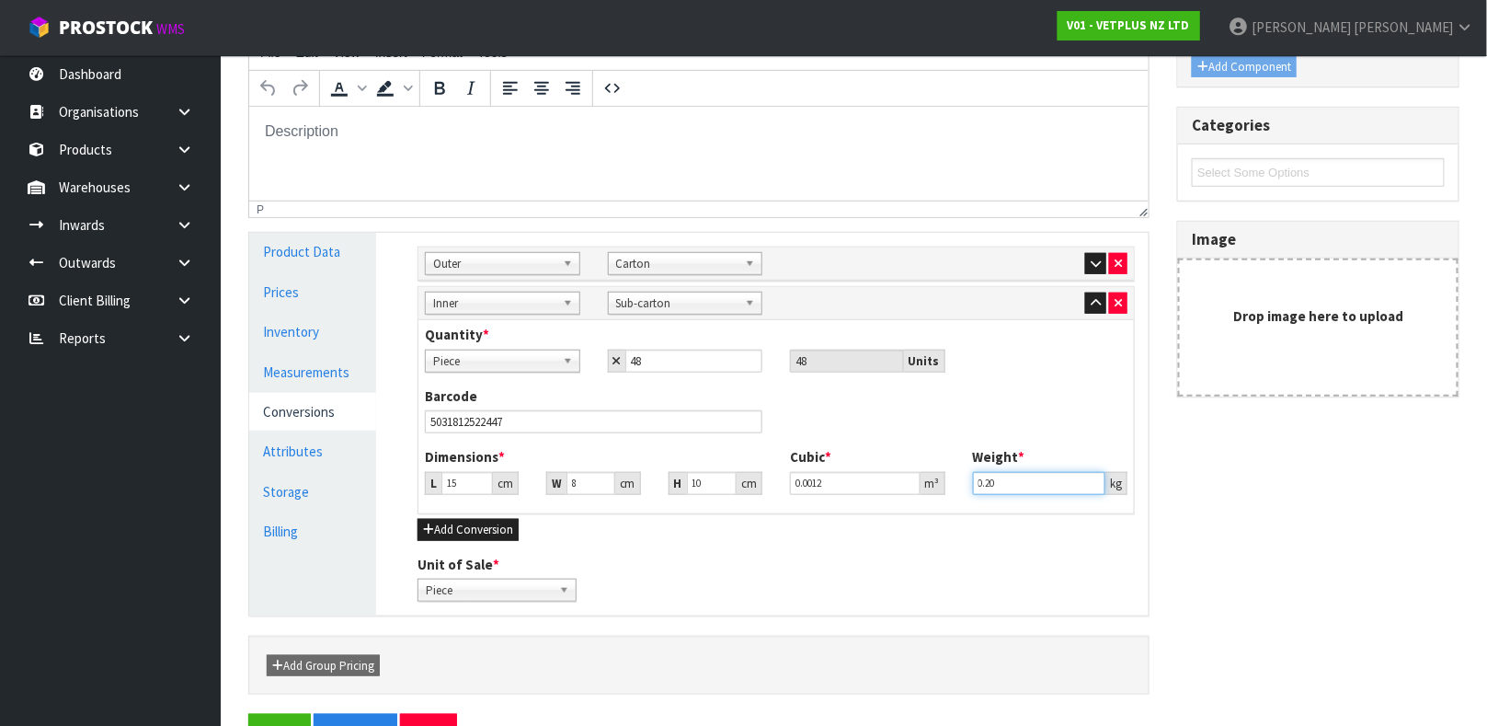
scroll to position [384, 0]
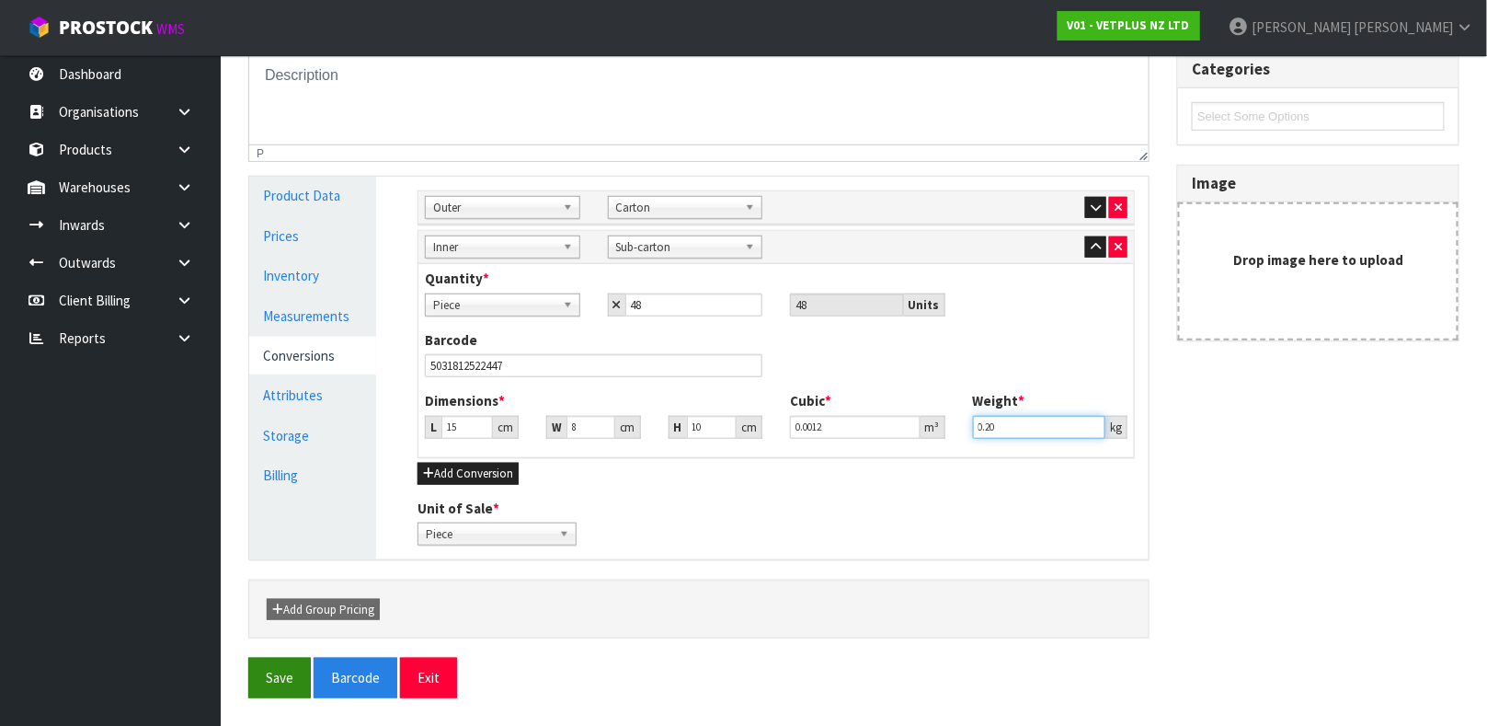
type input "0.20"
click at [275, 679] on button "Save" at bounding box center [279, 678] width 63 height 40
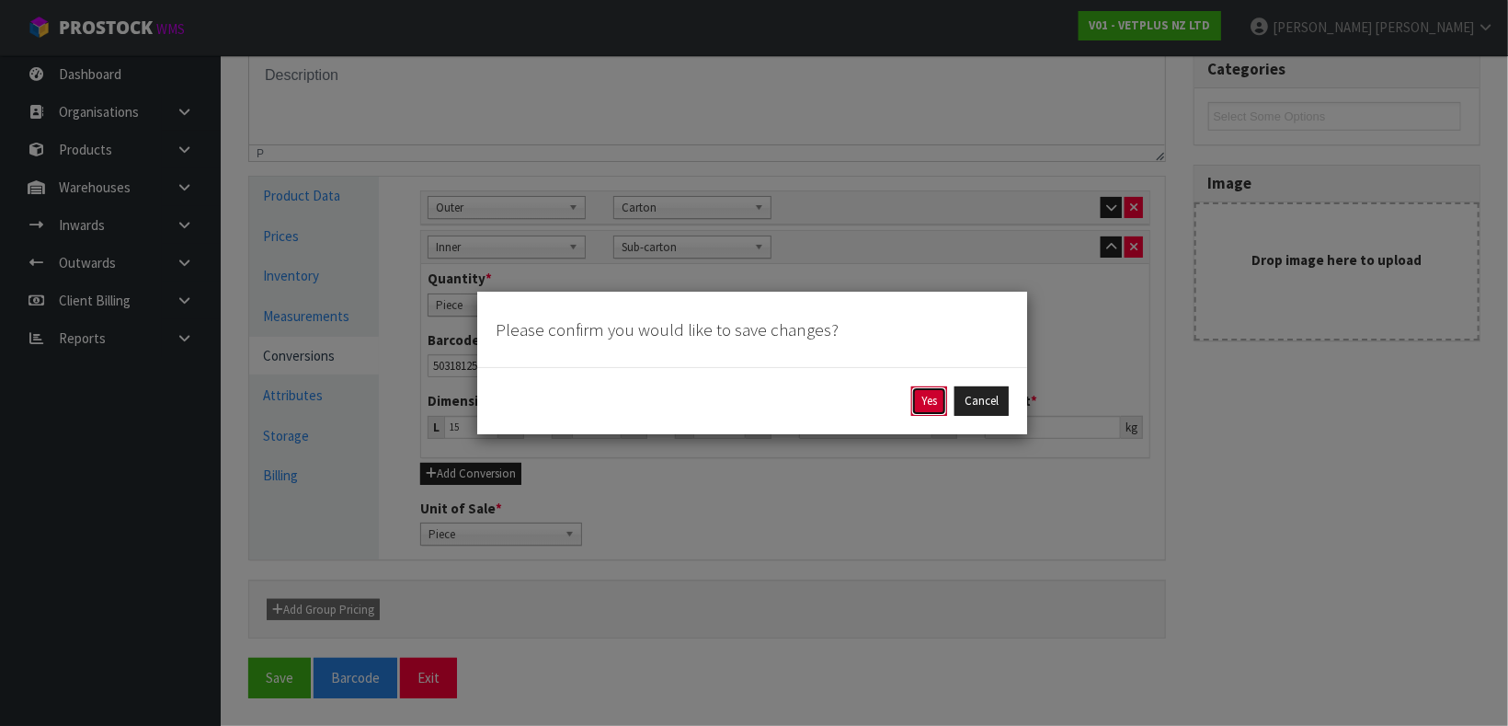
click at [930, 406] on button "Yes" at bounding box center [929, 400] width 36 height 29
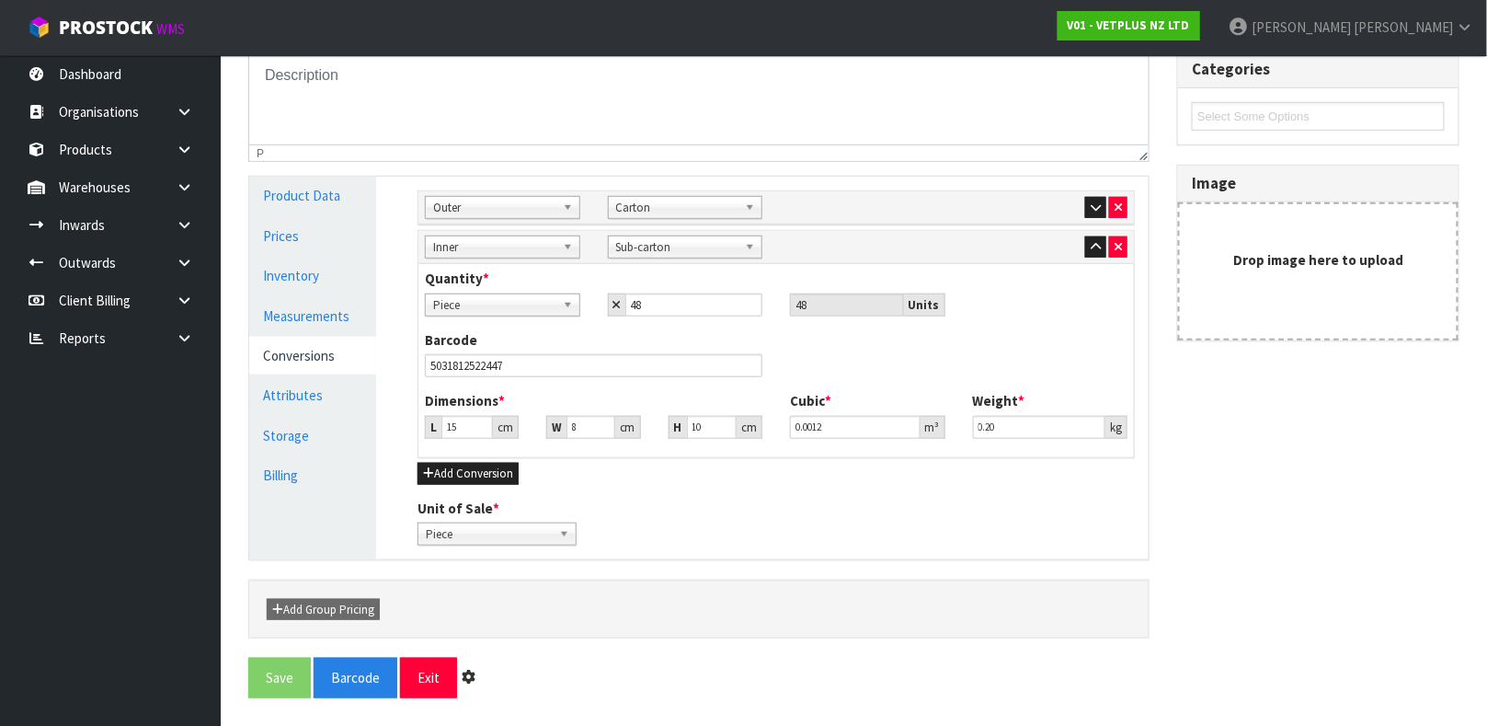
scroll to position [0, 0]
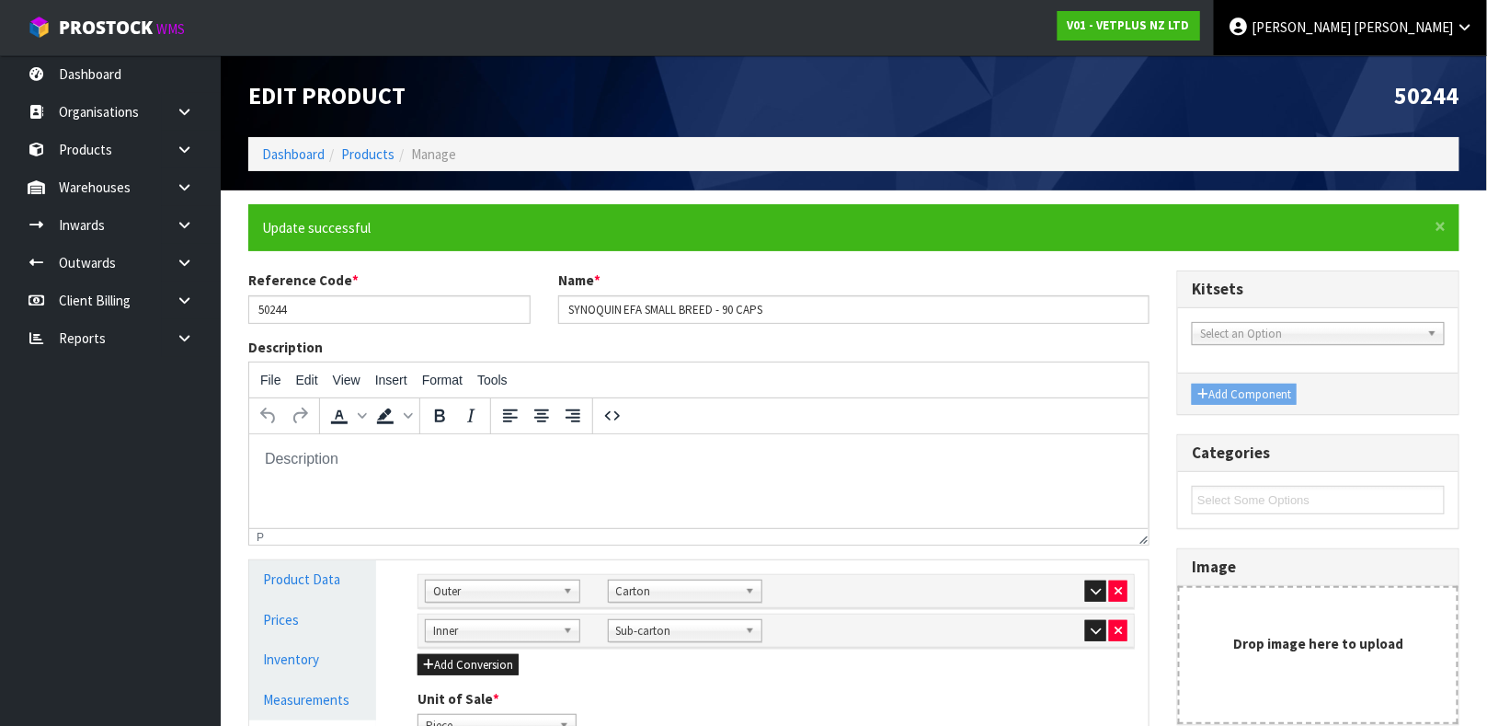
click at [1425, 17] on link "Karlene Christie" at bounding box center [1350, 27] width 273 height 55
click at [1405, 76] on link "Logout" at bounding box center [1413, 73] width 145 height 25
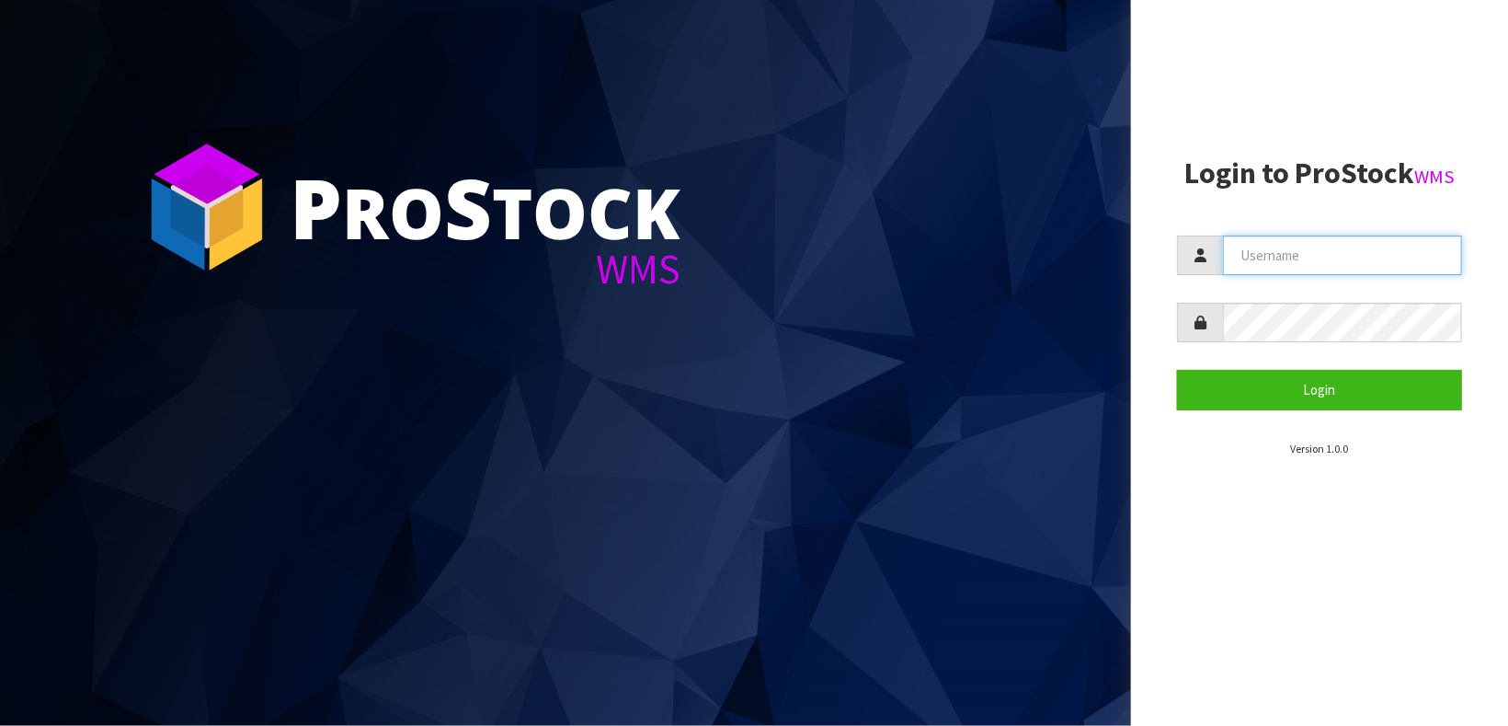
click at [1312, 265] on input "text" at bounding box center [1342, 255] width 239 height 40
type input "[PERSON_NAME]"
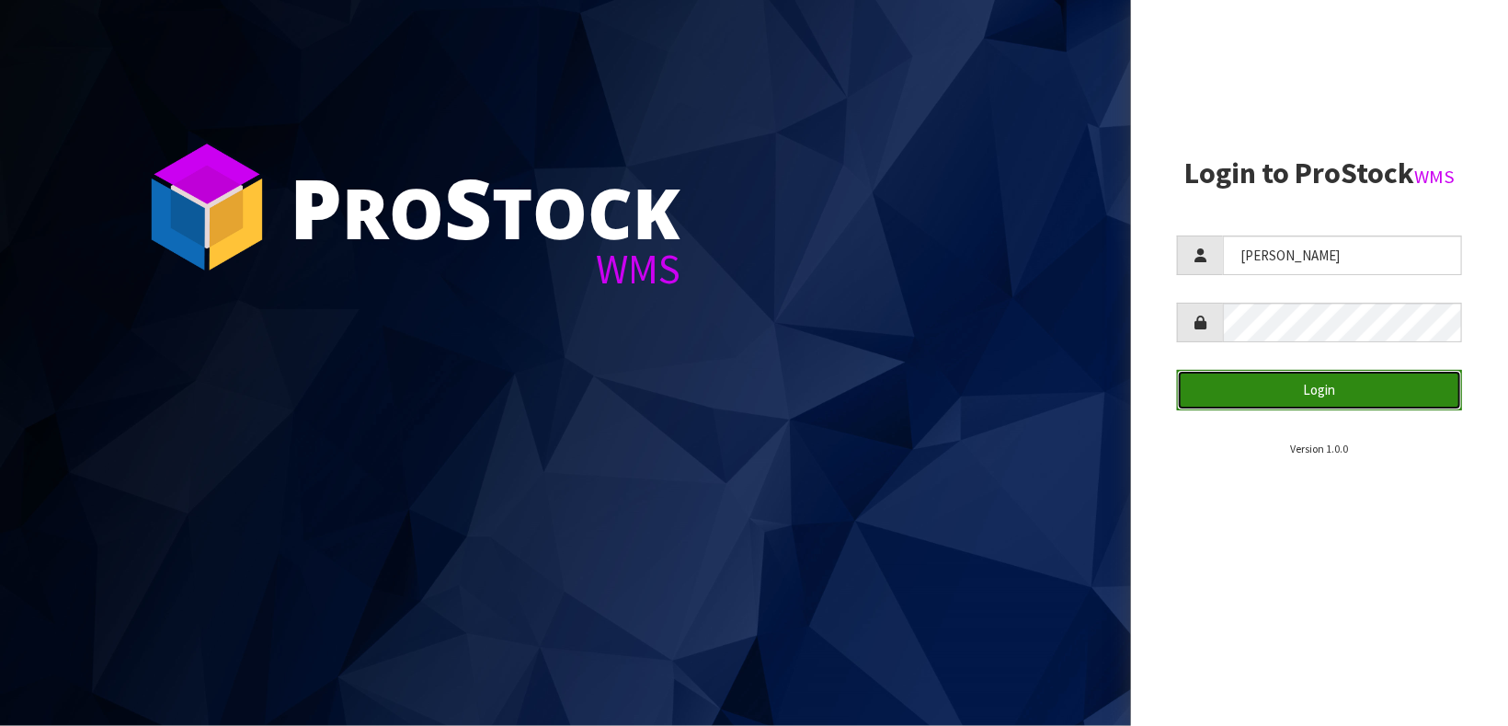
click at [1306, 383] on button "Login" at bounding box center [1319, 390] width 285 height 40
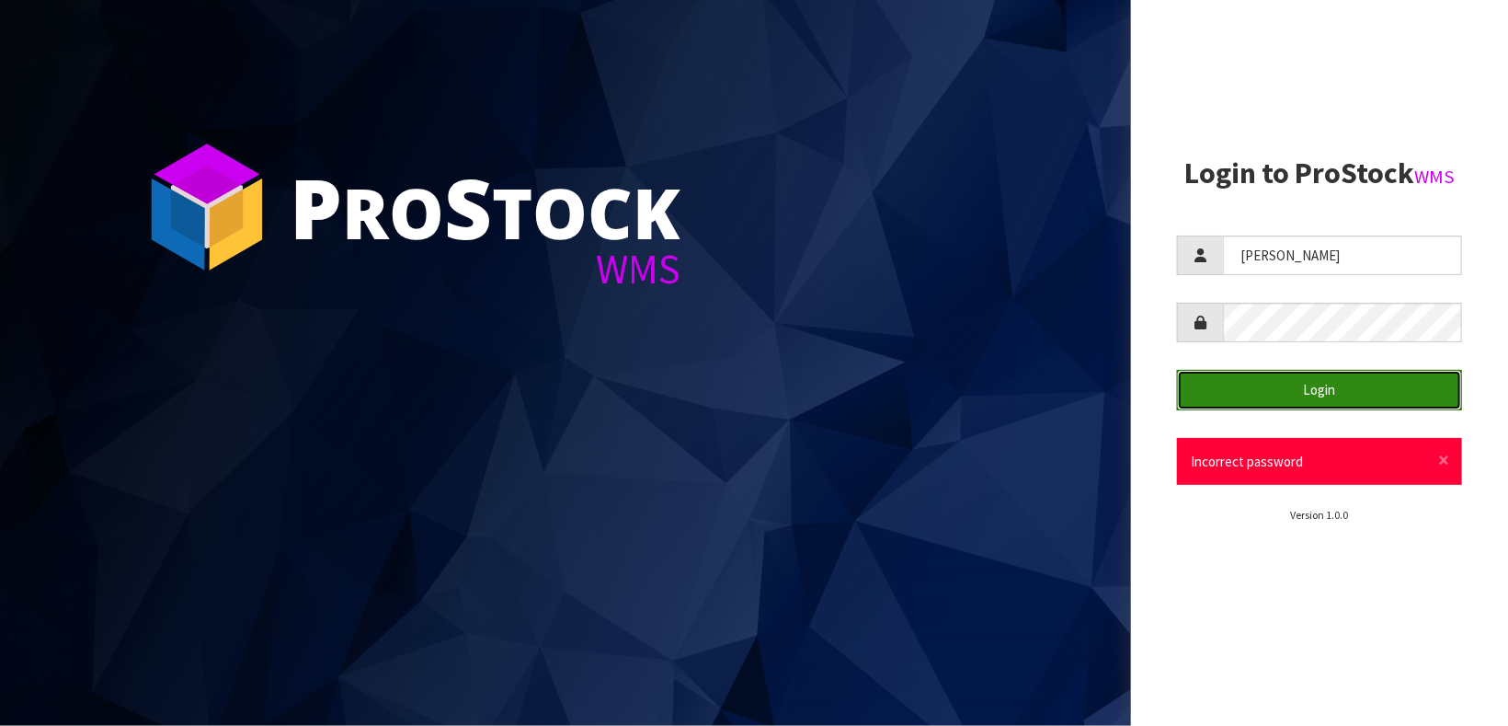
click at [1306, 383] on button "Login" at bounding box center [1319, 390] width 285 height 40
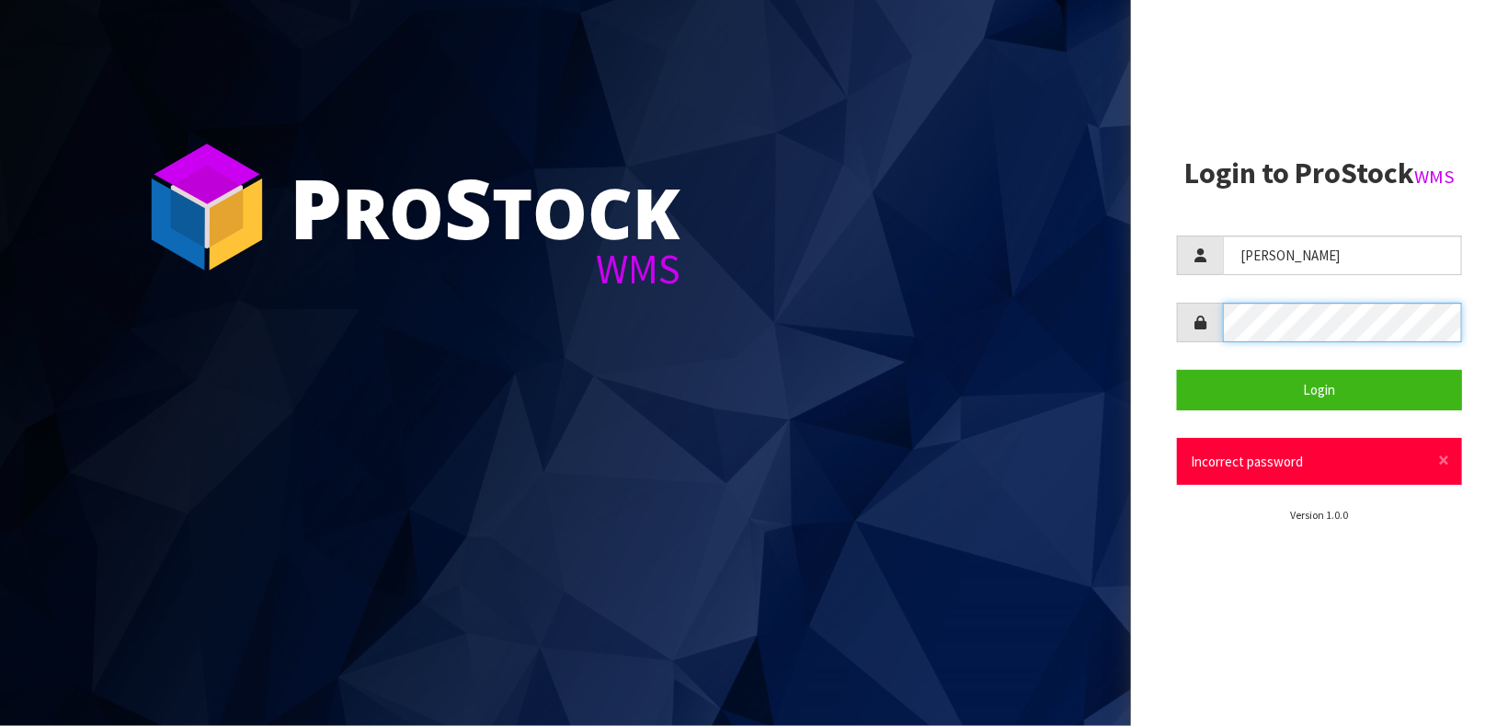
click at [1177, 370] on button "Login" at bounding box center [1319, 390] width 285 height 40
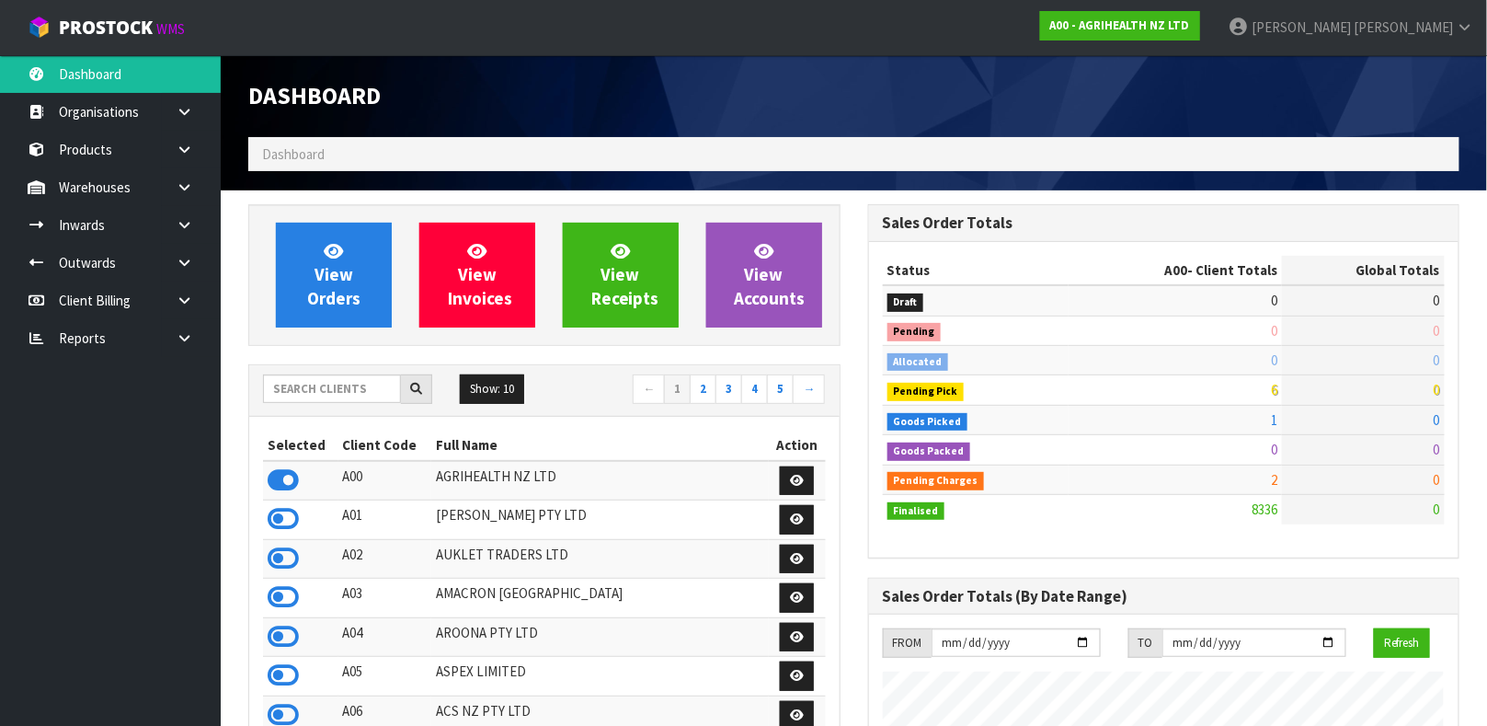
scroll to position [1395, 619]
click at [352, 388] on input "text" at bounding box center [332, 388] width 138 height 29
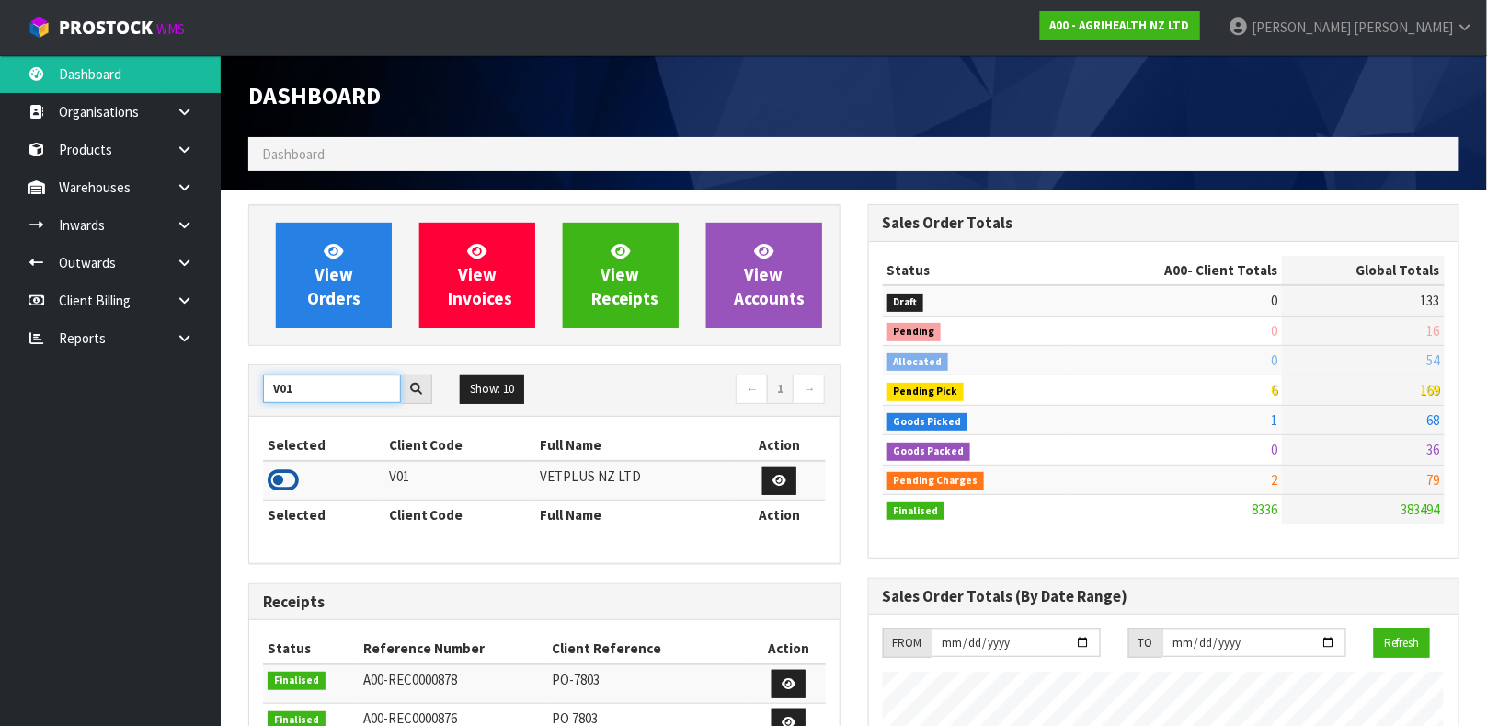
type input "V01"
click at [275, 480] on icon at bounding box center [283, 480] width 31 height 28
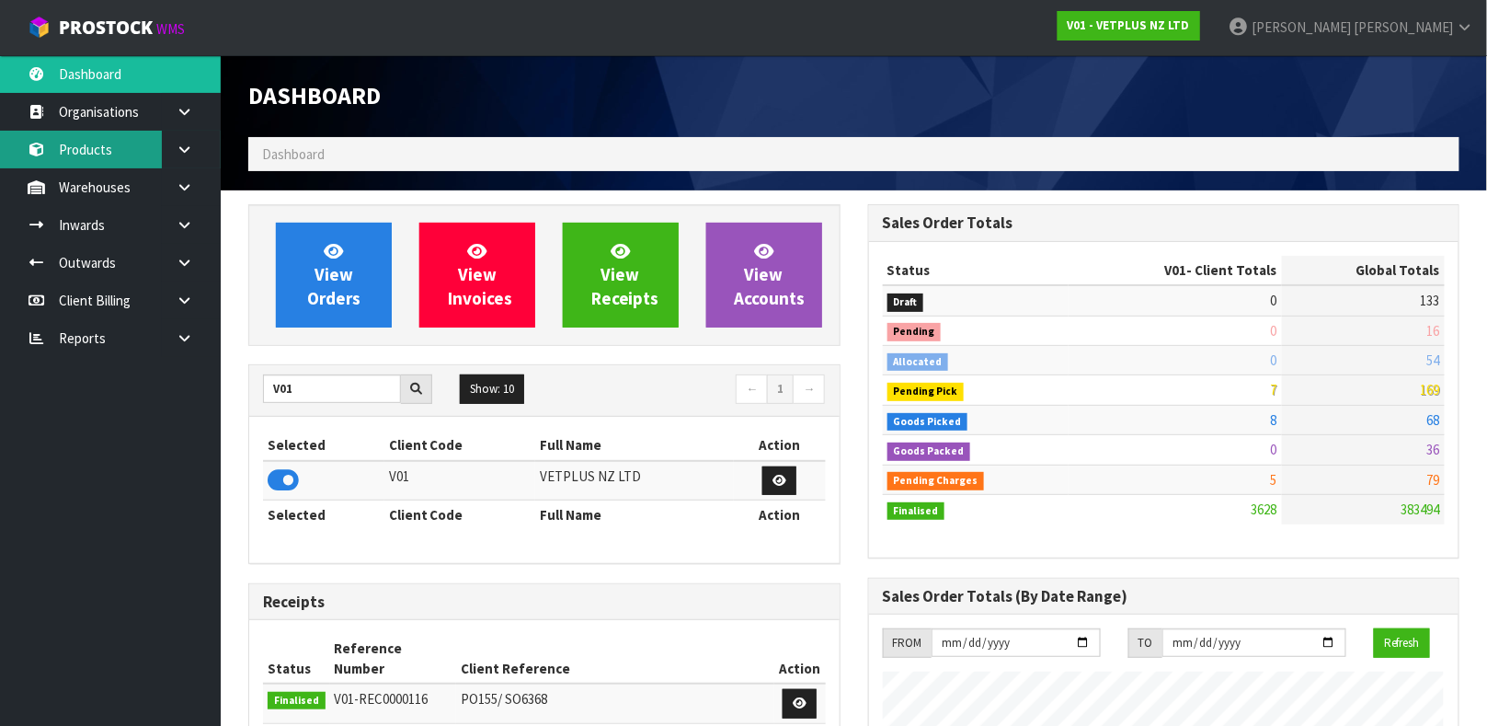
click at [146, 149] on link "Products" at bounding box center [110, 150] width 221 height 38
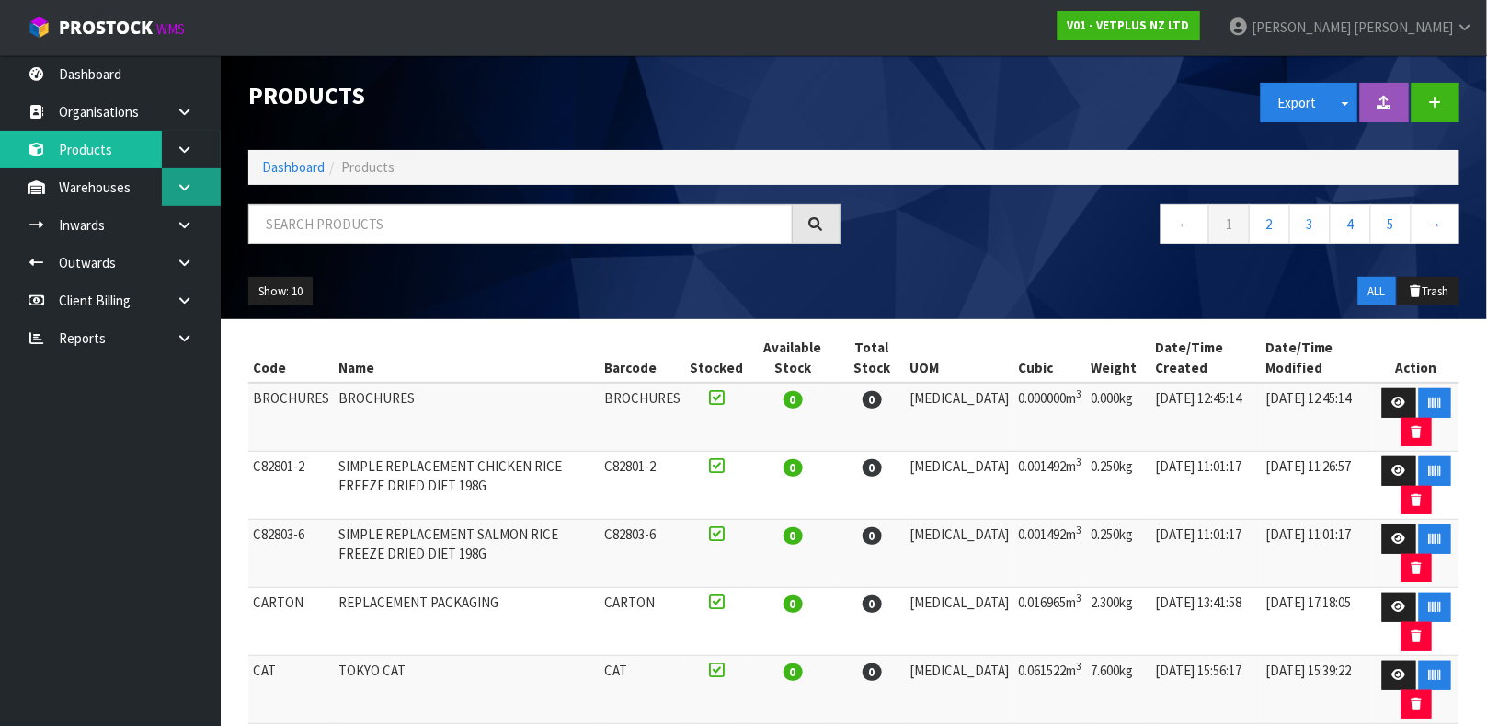
click at [178, 181] on icon at bounding box center [184, 187] width 17 height 14
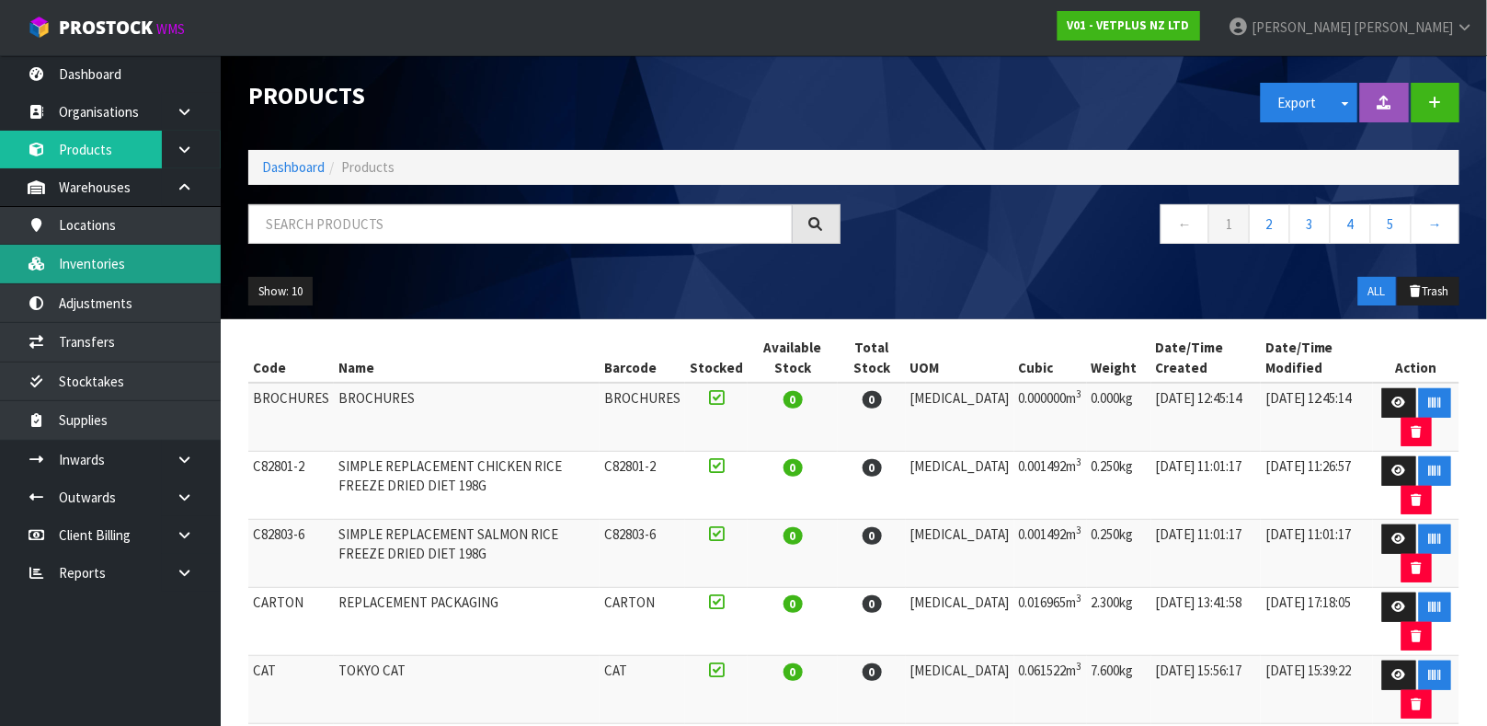
click at [153, 279] on link "Inventories" at bounding box center [110, 264] width 221 height 38
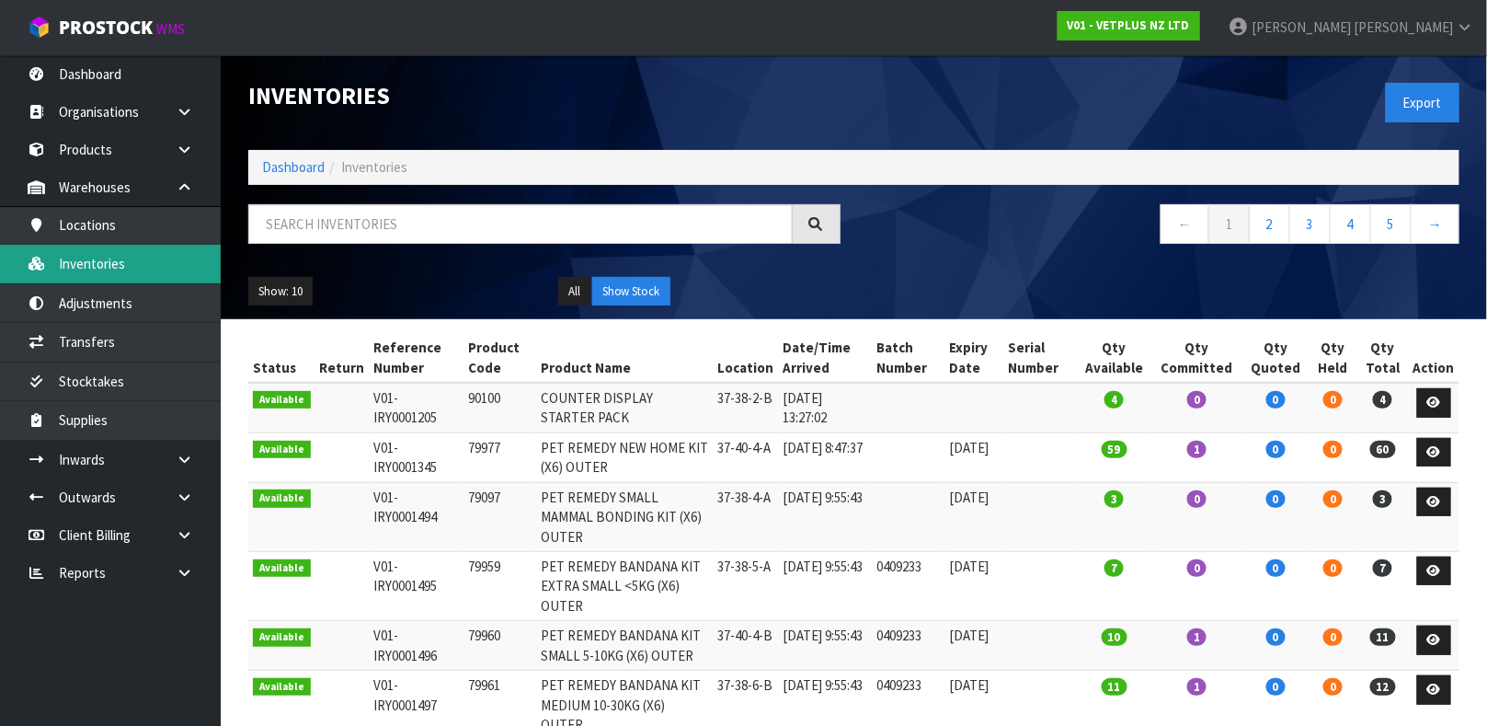
click at [0, 245] on link "Inventories" at bounding box center [110, 264] width 221 height 38
click at [372, 227] on input "text" at bounding box center [520, 224] width 544 height 40
type input "5031812522447"
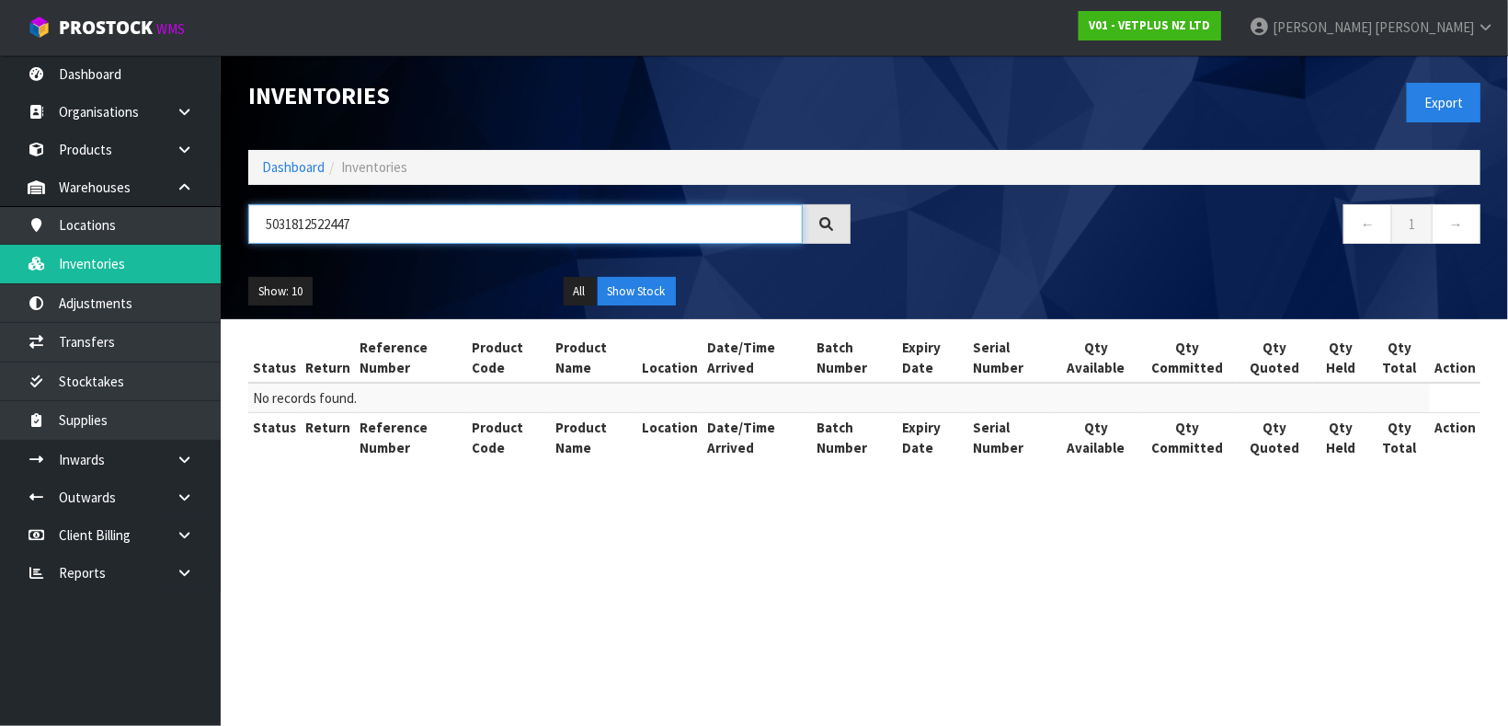
click at [351, 225] on input "5031812522447" at bounding box center [525, 224] width 555 height 40
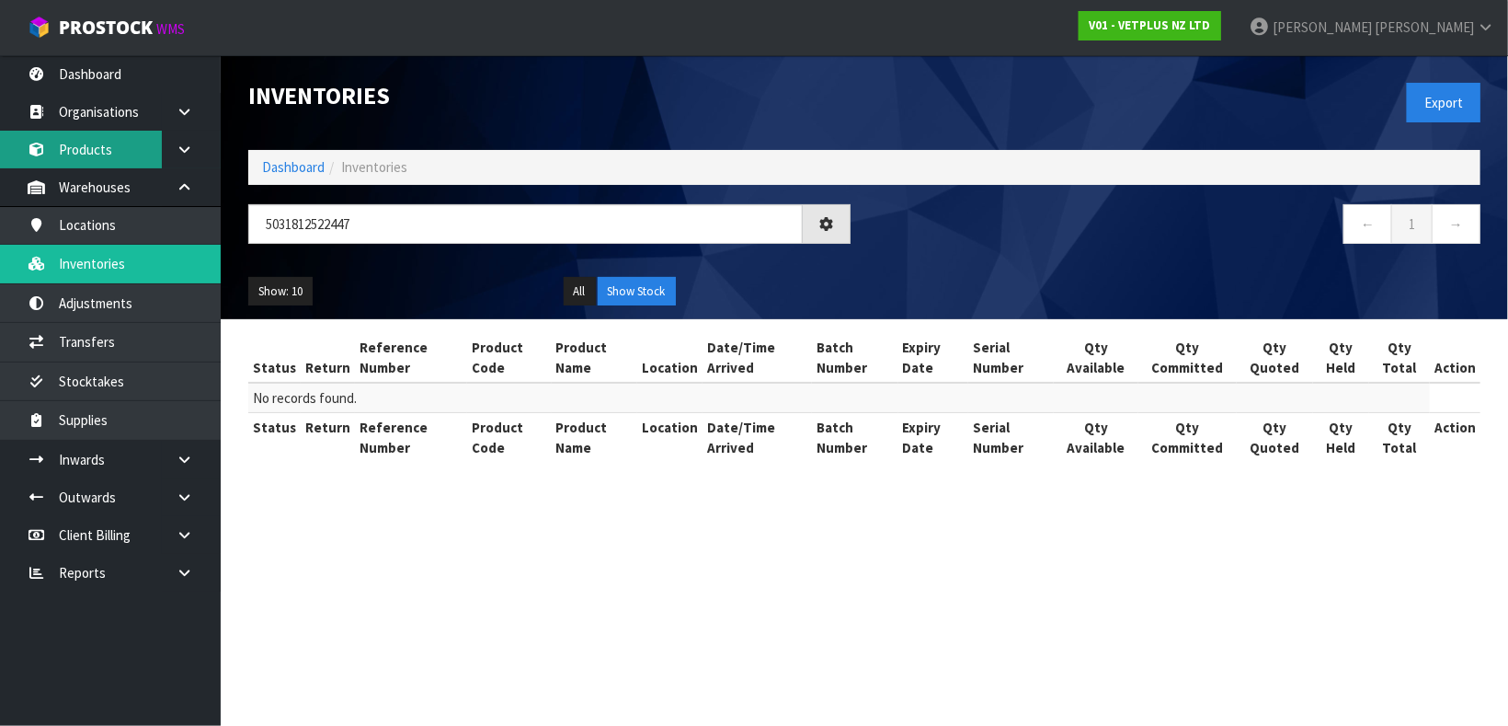
click at [111, 157] on link "Products" at bounding box center [110, 150] width 221 height 38
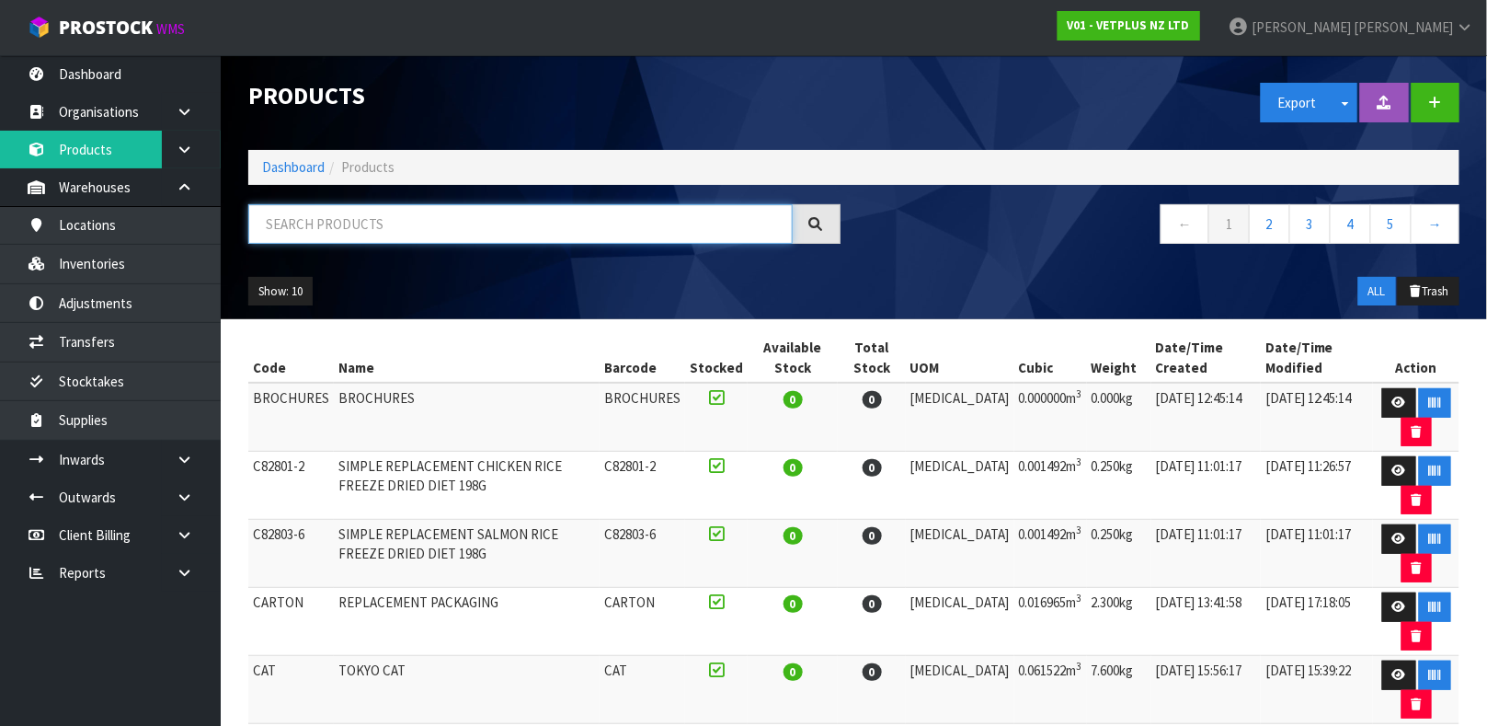
click at [374, 217] on input "text" at bounding box center [520, 224] width 544 height 40
paste input "5031812522447"
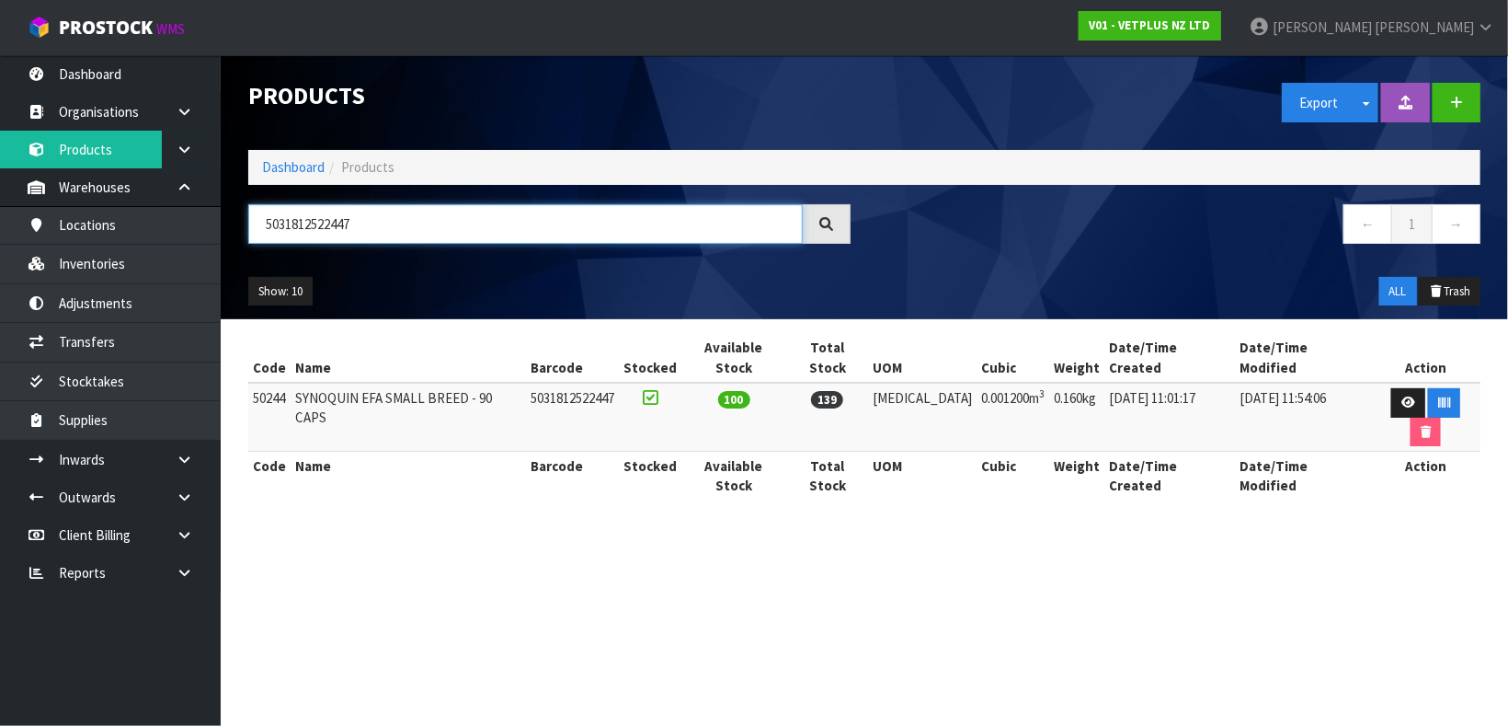
type input "5031812522447"
click at [271, 383] on td "50244" at bounding box center [269, 417] width 42 height 69
copy td "50244"
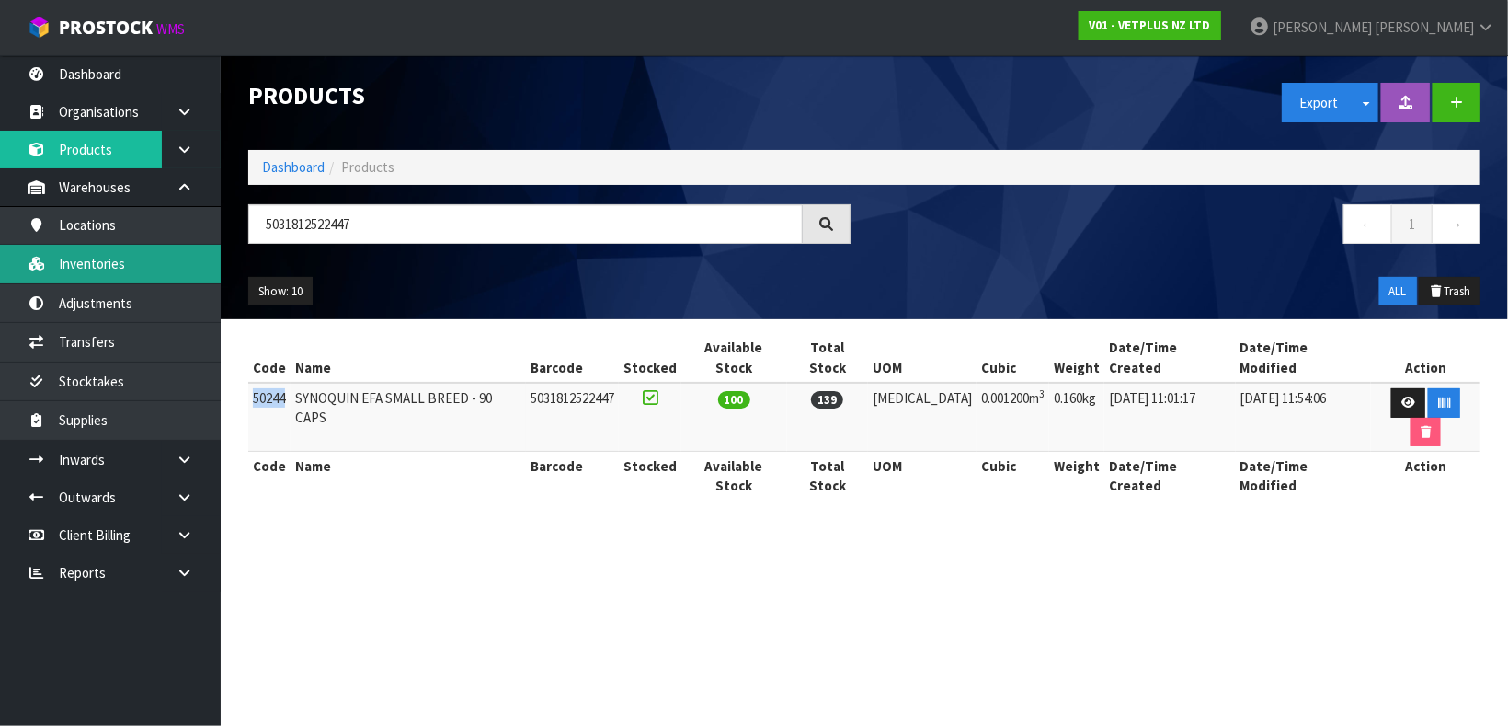
click at [147, 266] on link "Inventories" at bounding box center [110, 264] width 221 height 38
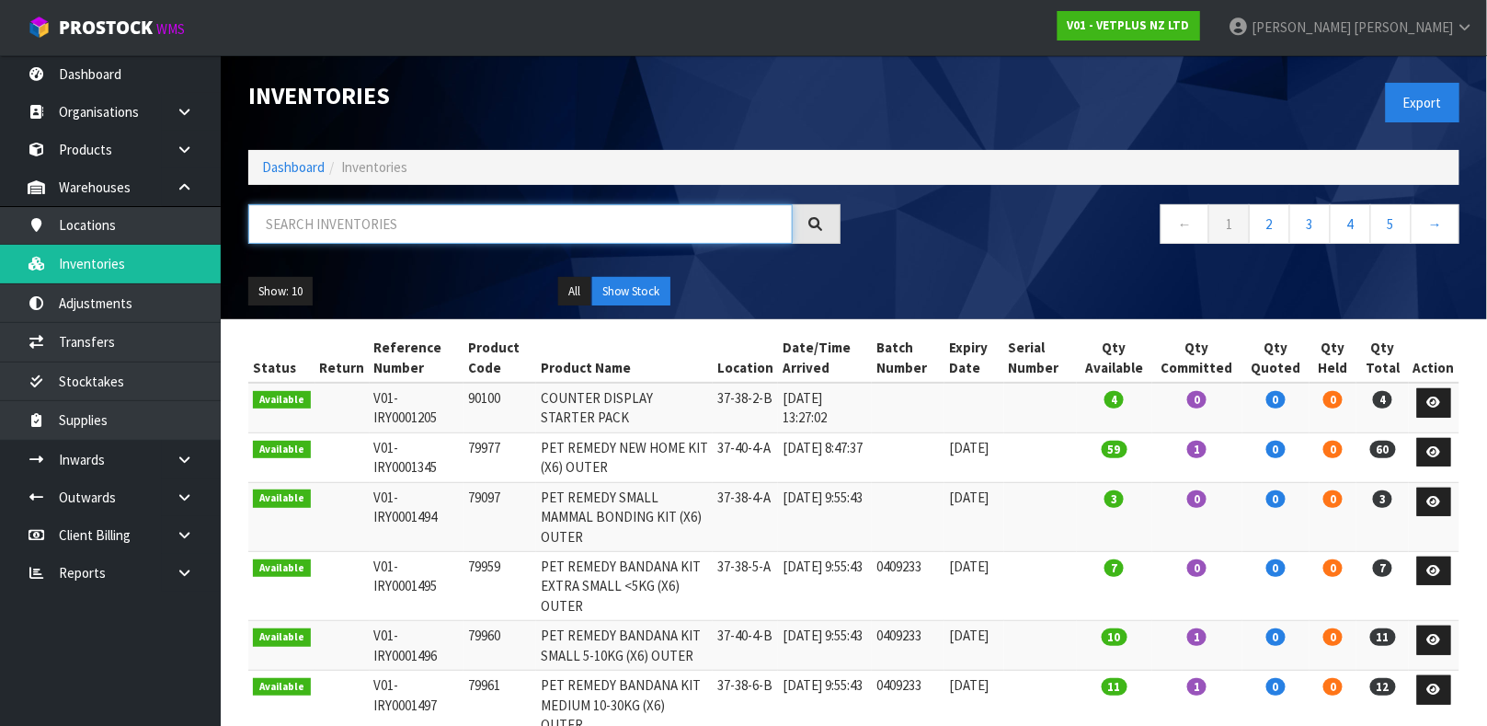
click at [647, 231] on input "text" at bounding box center [520, 224] width 544 height 40
click at [109, 143] on link "Products" at bounding box center [110, 150] width 221 height 38
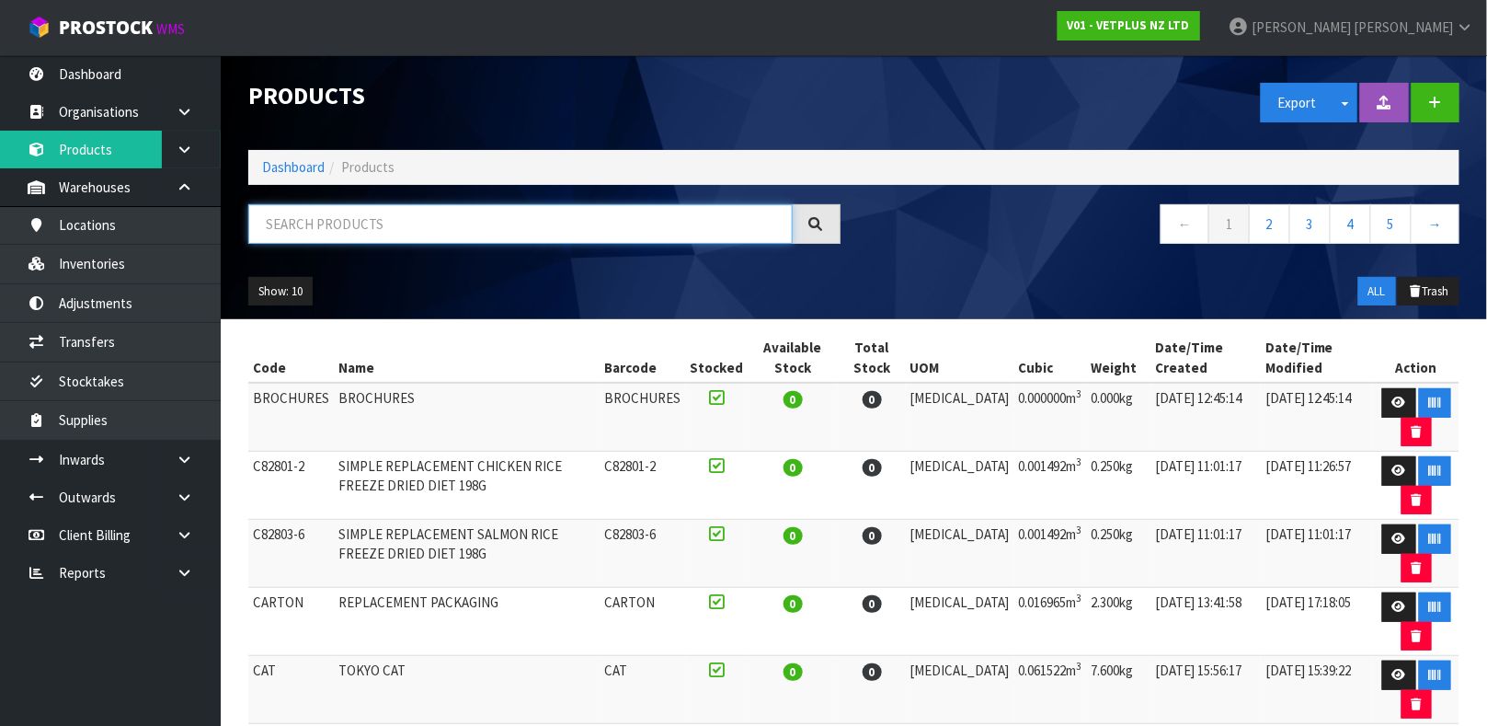
click at [349, 235] on input "text" at bounding box center [520, 224] width 544 height 40
type input "5031812522447"
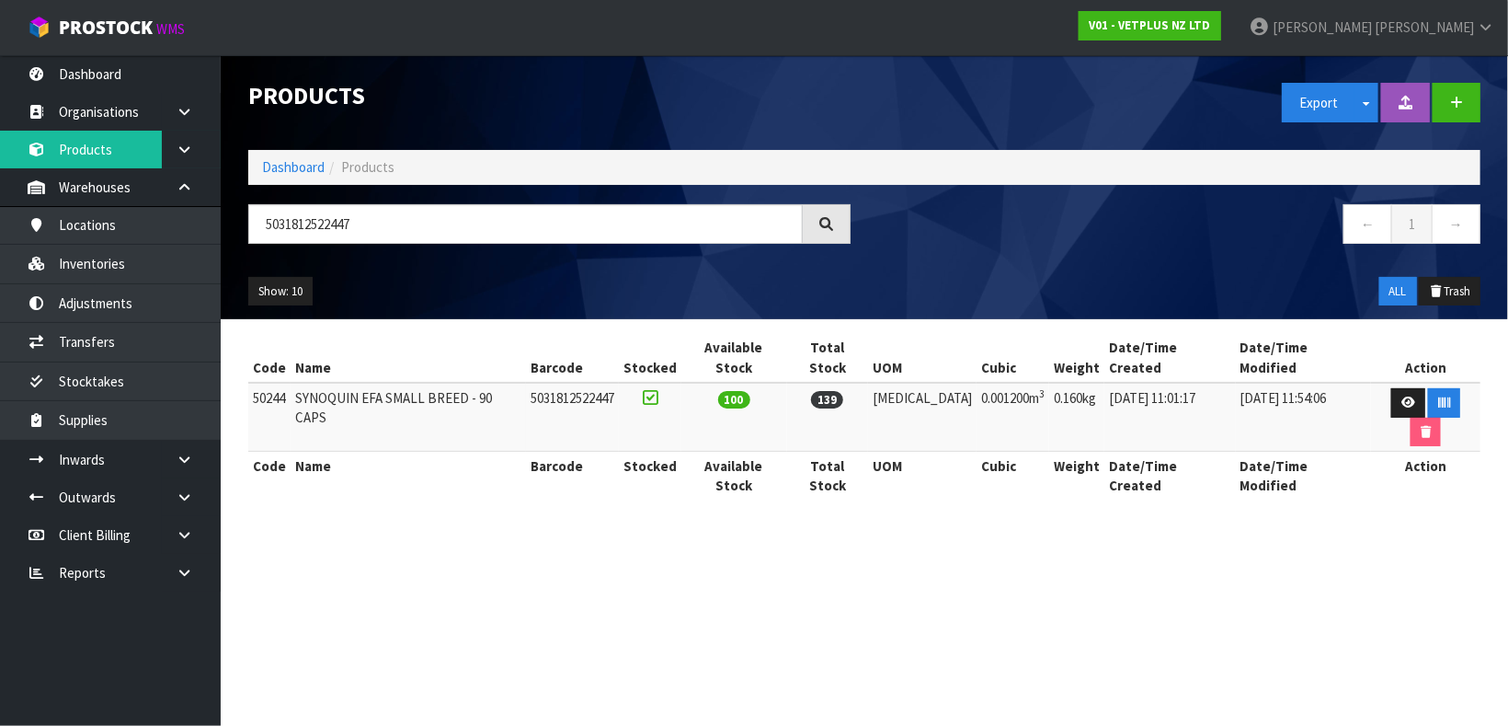
click at [277, 383] on td "50244" at bounding box center [269, 417] width 42 height 69
copy td "50244"
click at [129, 275] on link "Inventories" at bounding box center [110, 264] width 221 height 38
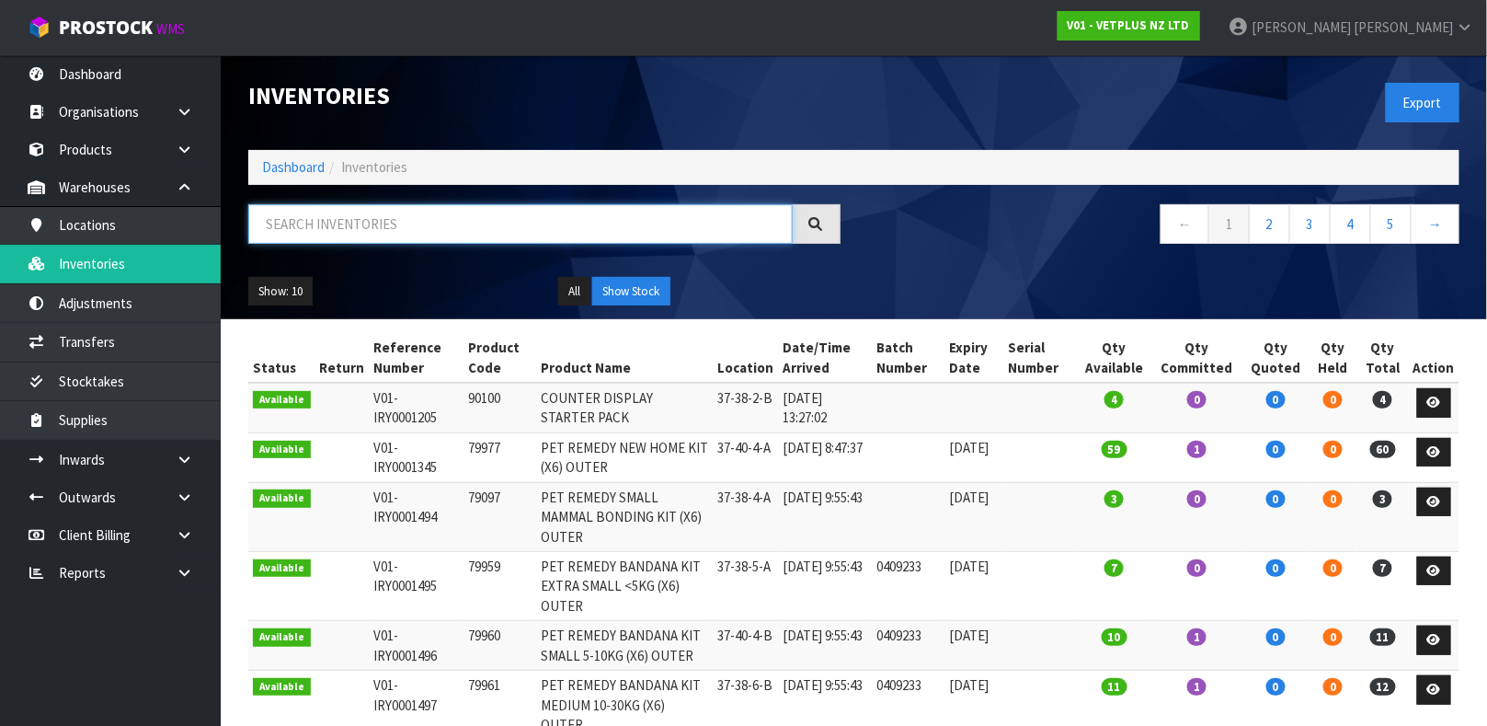
click at [410, 223] on input "text" at bounding box center [520, 224] width 544 height 40
click at [118, 154] on link "Products" at bounding box center [110, 150] width 221 height 38
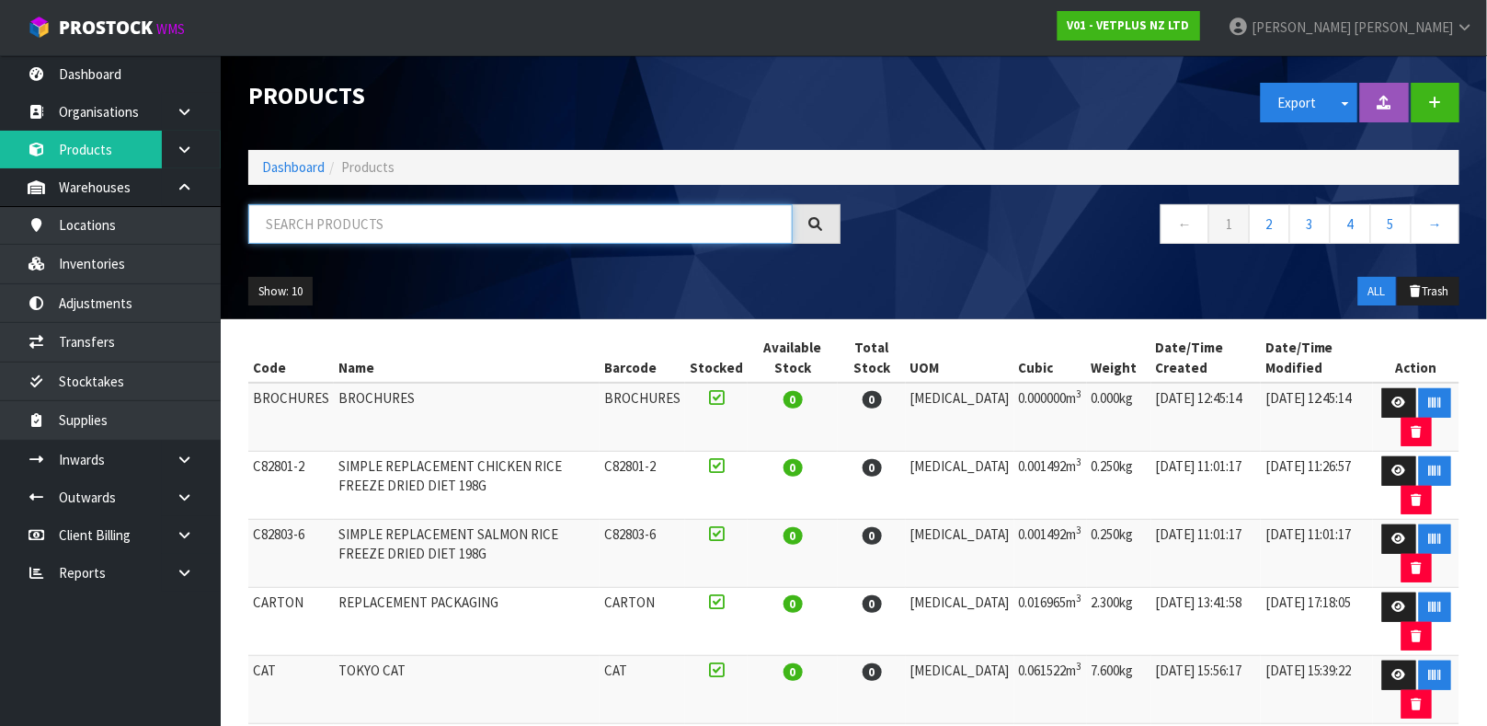
click at [306, 225] on input "text" at bounding box center [520, 224] width 544 height 40
type input "5031812522447"
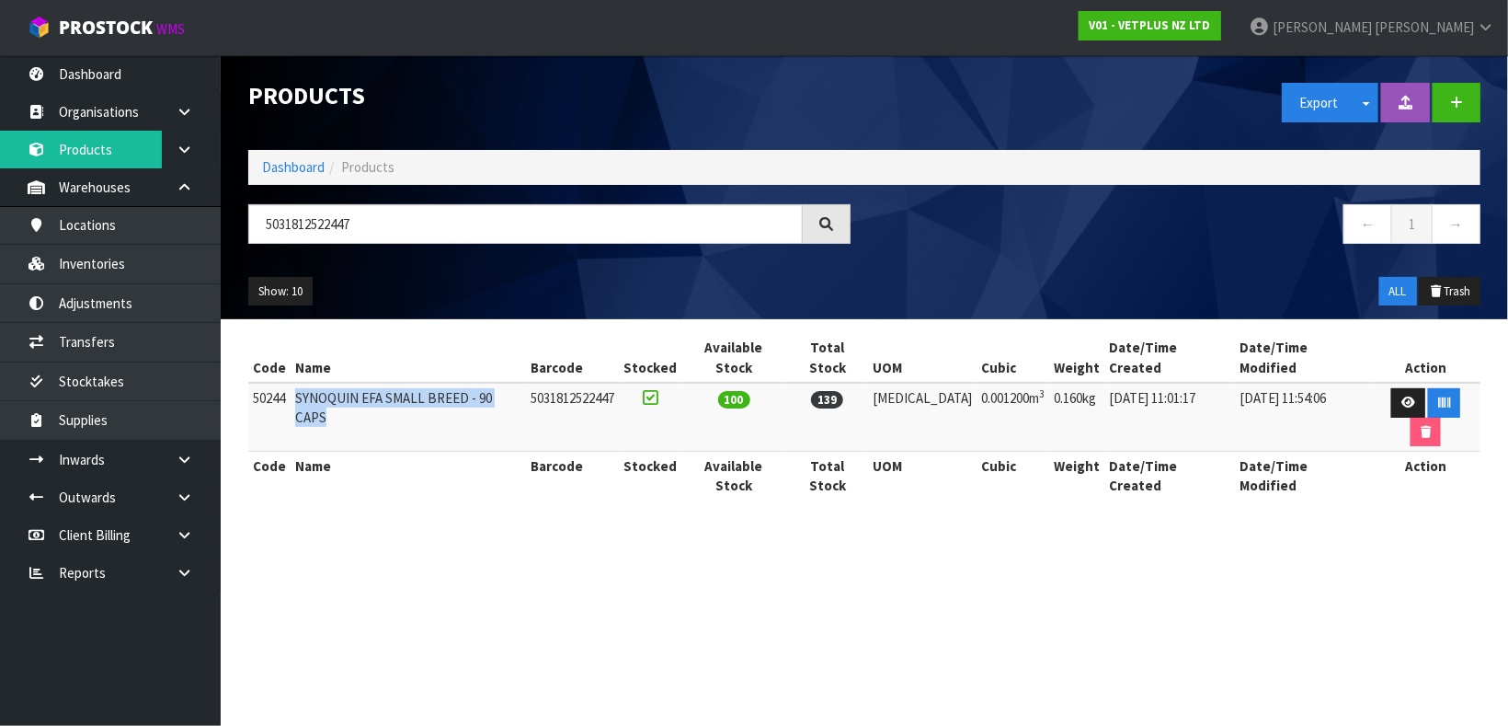
drag, startPoint x: 297, startPoint y: 372, endPoint x: 522, endPoint y: 378, distance: 225.4
click at [522, 383] on td "SYNOQUIN EFA SMALL BREED - 90 CAPS" at bounding box center [408, 417] width 235 height 69
copy td "SYNOQUIN EFA SMALL BREED - 90 CAPS"
click at [380, 383] on td "SYNOQUIN EFA SMALL BREED - 90 CAPS" at bounding box center [408, 417] width 235 height 69
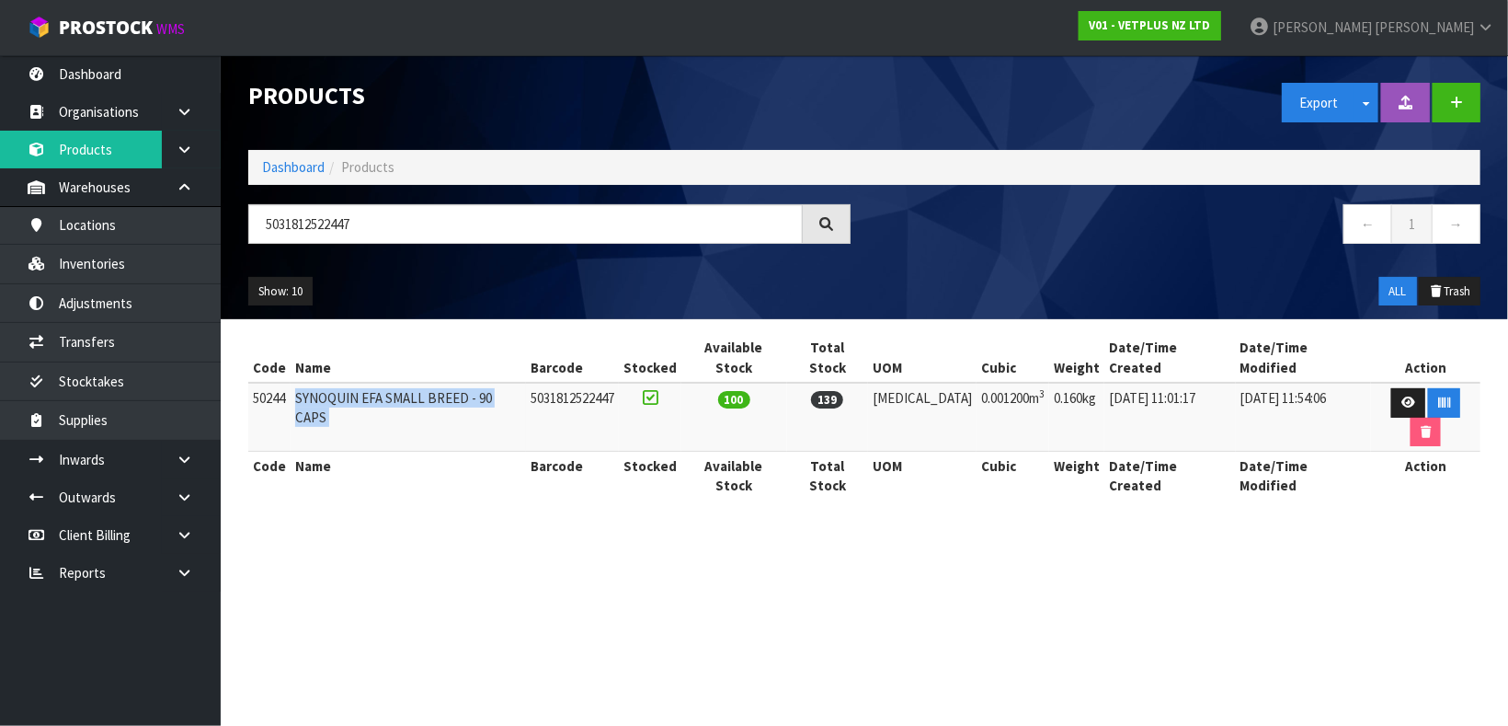
click at [380, 383] on td "SYNOQUIN EFA SMALL BREED - 90 CAPS" at bounding box center [408, 417] width 235 height 69
click at [114, 266] on link "Inventories" at bounding box center [110, 264] width 221 height 38
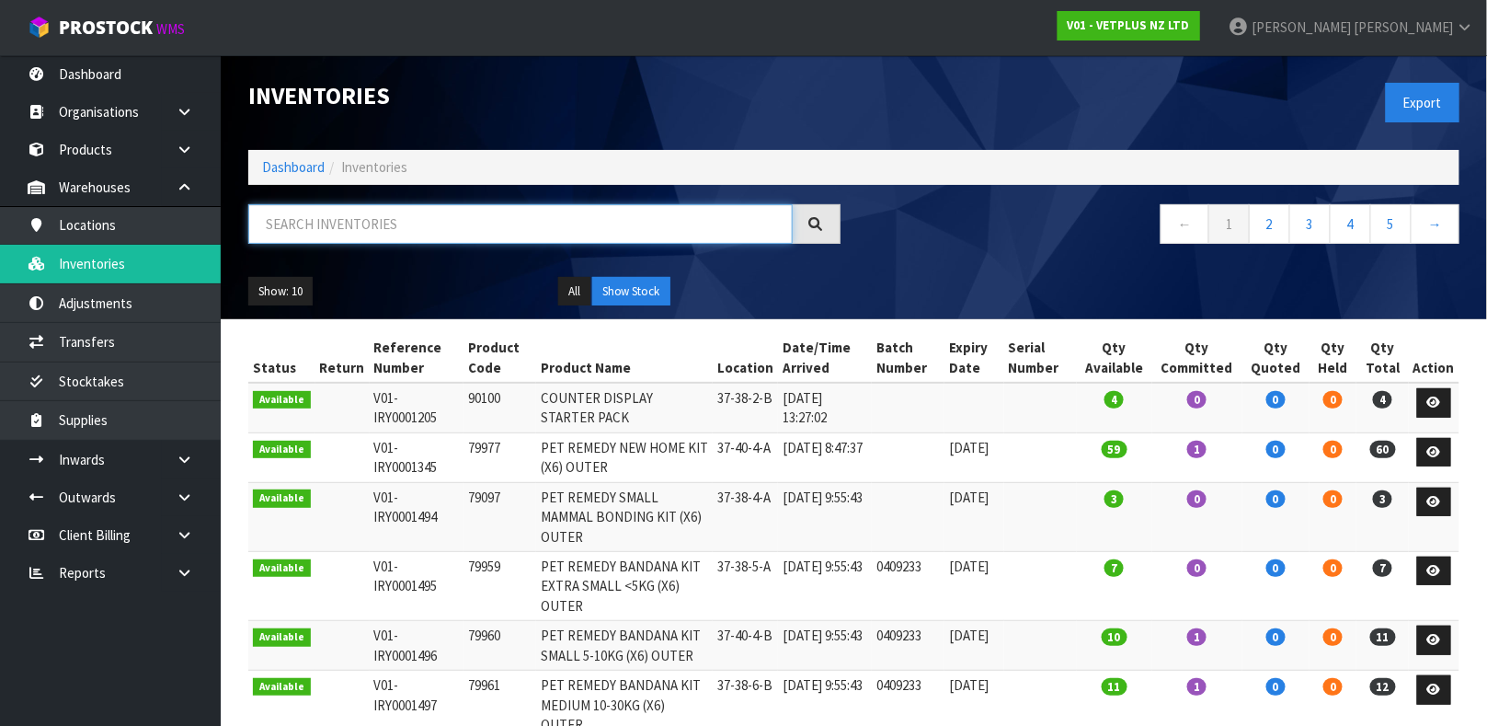
click at [313, 234] on input "text" at bounding box center [520, 224] width 544 height 40
paste input "SYNOQUIN EFA SMALL BREED - 90 CAPS"
type input "SYNOQUIN EFA SMALL BREED - 90 CAPS"
